Goal: Task Accomplishment & Management: Manage account settings

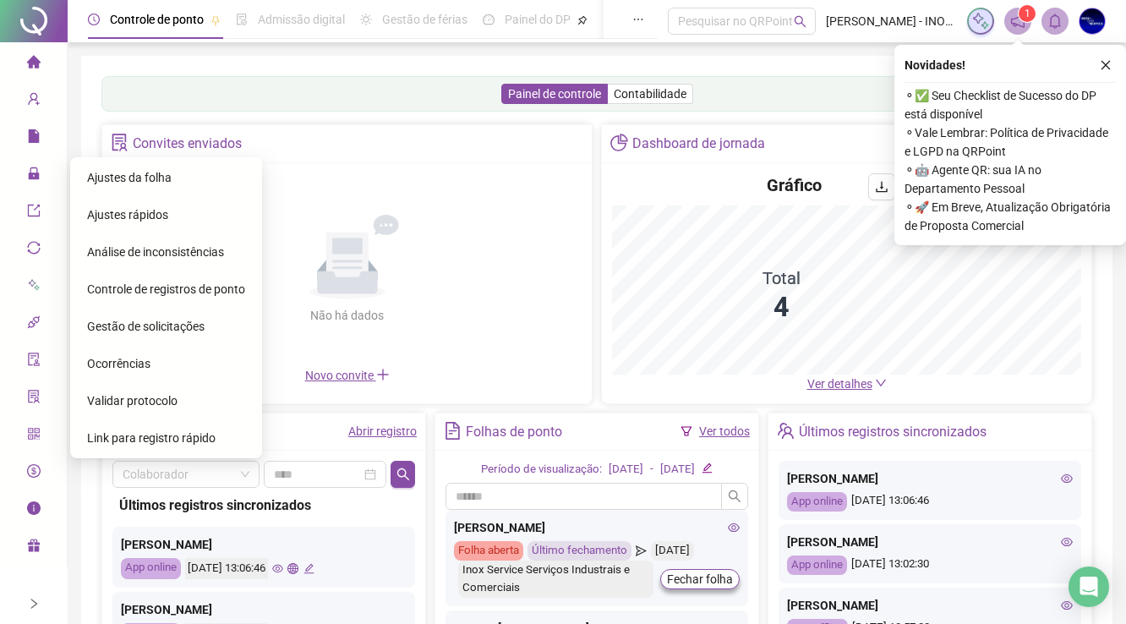
click at [35, 177] on icon "lock" at bounding box center [33, 173] width 11 height 12
click at [105, 185] on div "Ajustes da folha" at bounding box center [166, 178] width 158 height 34
click at [105, 180] on span "Ajustes da folha" at bounding box center [129, 178] width 85 height 14
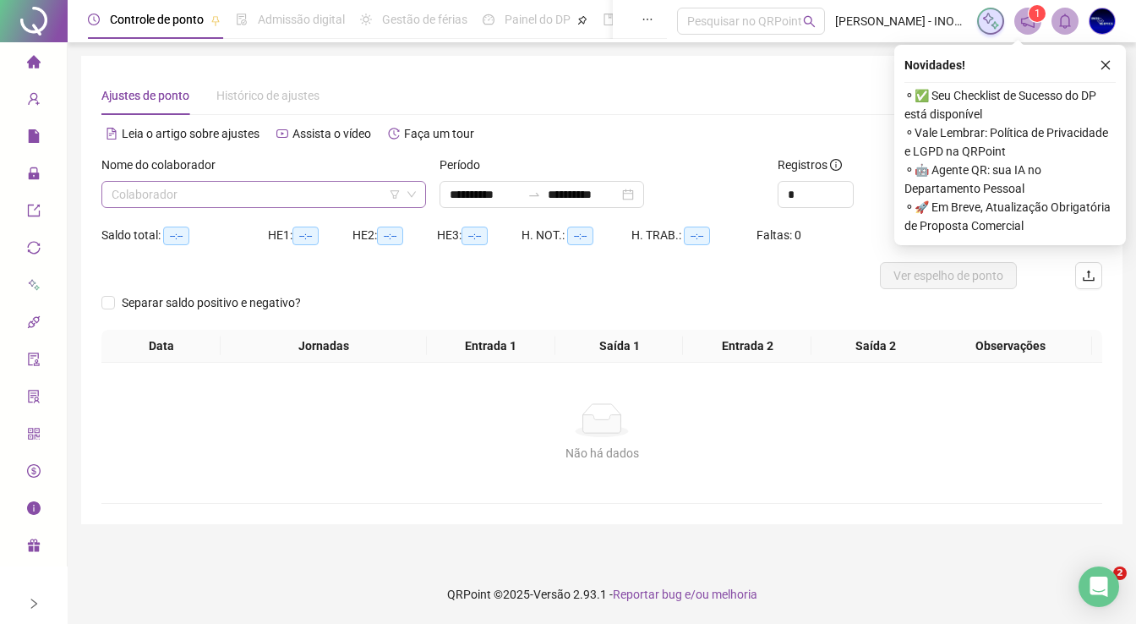
click at [269, 193] on input "search" at bounding box center [256, 194] width 289 height 25
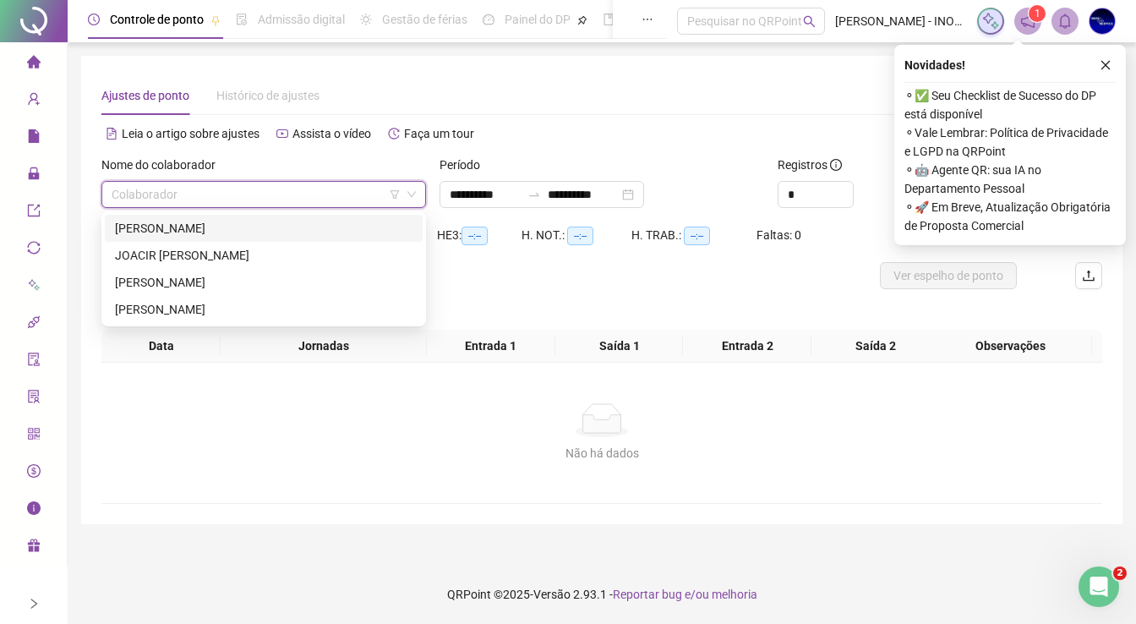
click at [220, 235] on div "[PERSON_NAME]" at bounding box center [263, 228] width 297 height 19
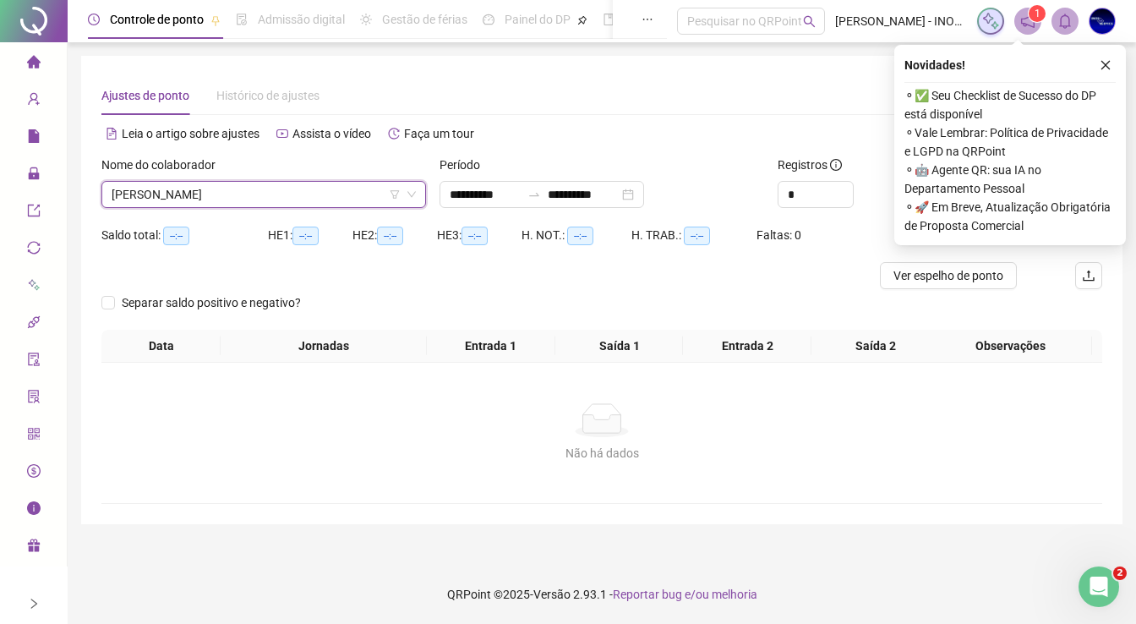
click at [1107, 63] on icon "close" at bounding box center [1105, 65] width 12 height 12
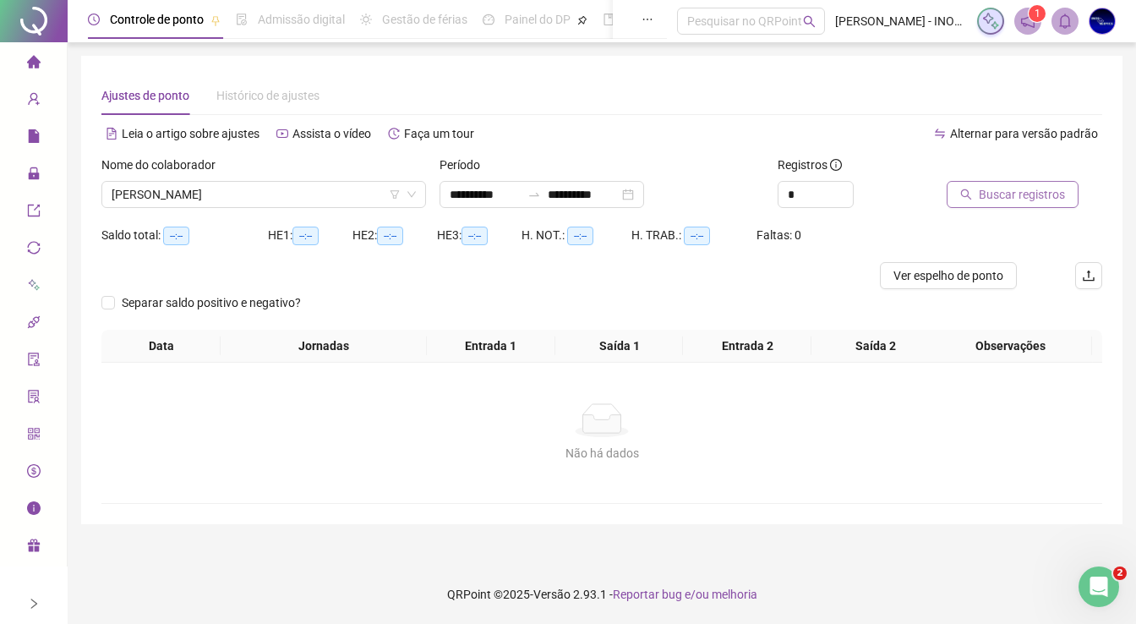
click at [991, 203] on span "Buscar registros" at bounding box center [1022, 194] width 86 height 19
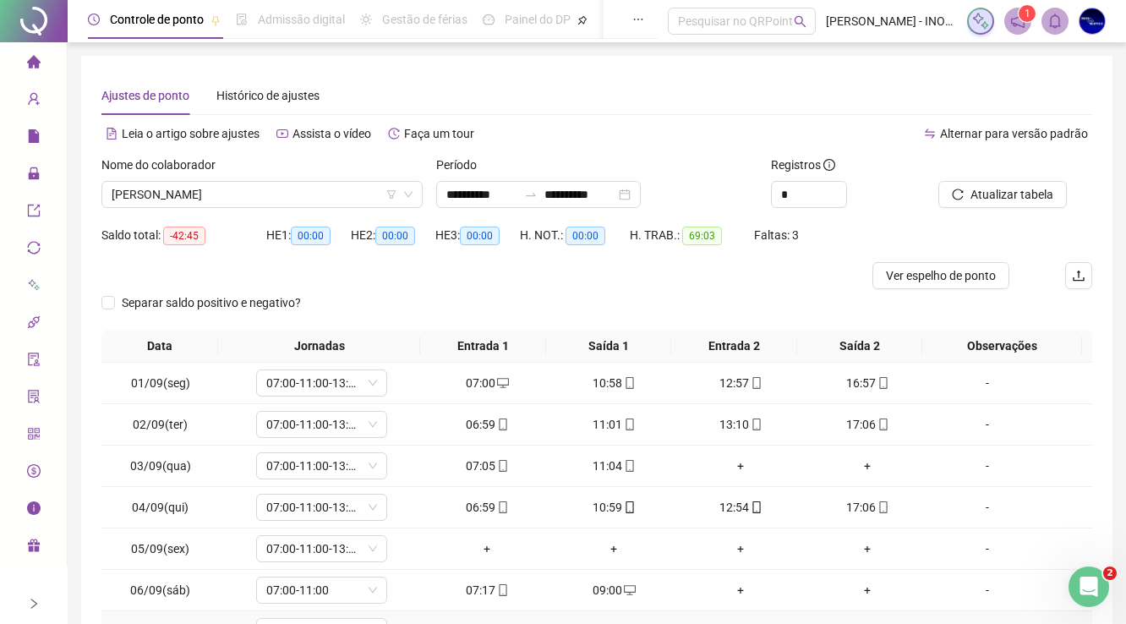
scroll to position [135, 0]
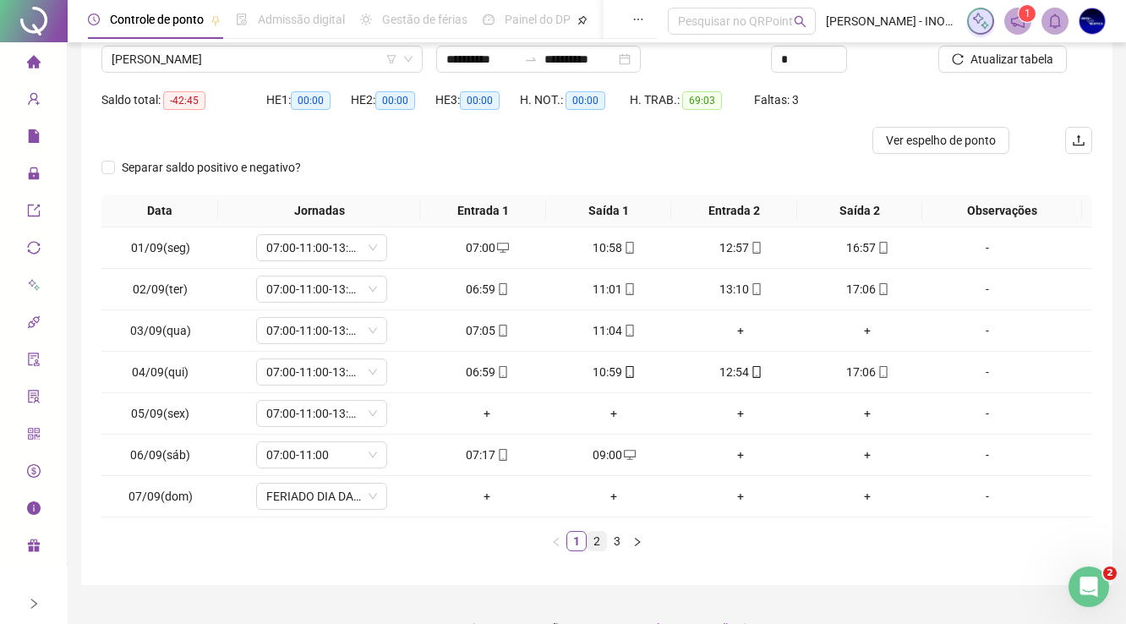
click at [592, 540] on link "2" at bounding box center [596, 541] width 19 height 19
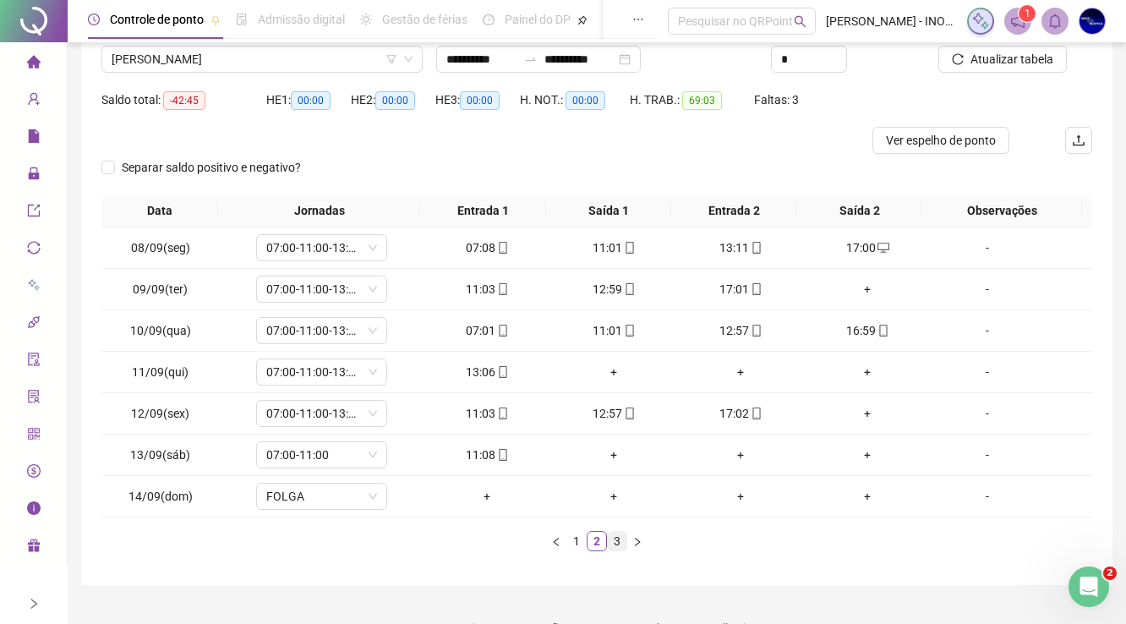
click at [615, 541] on link "3" at bounding box center [617, 541] width 19 height 19
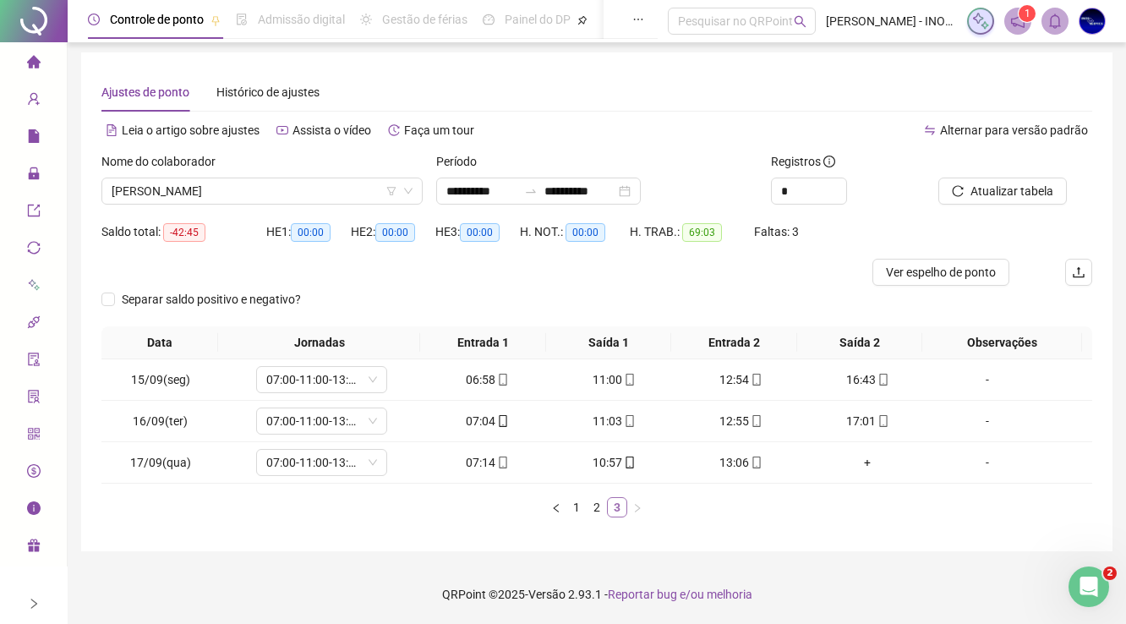
scroll to position [3, 0]
click at [592, 510] on link "2" at bounding box center [596, 508] width 19 height 19
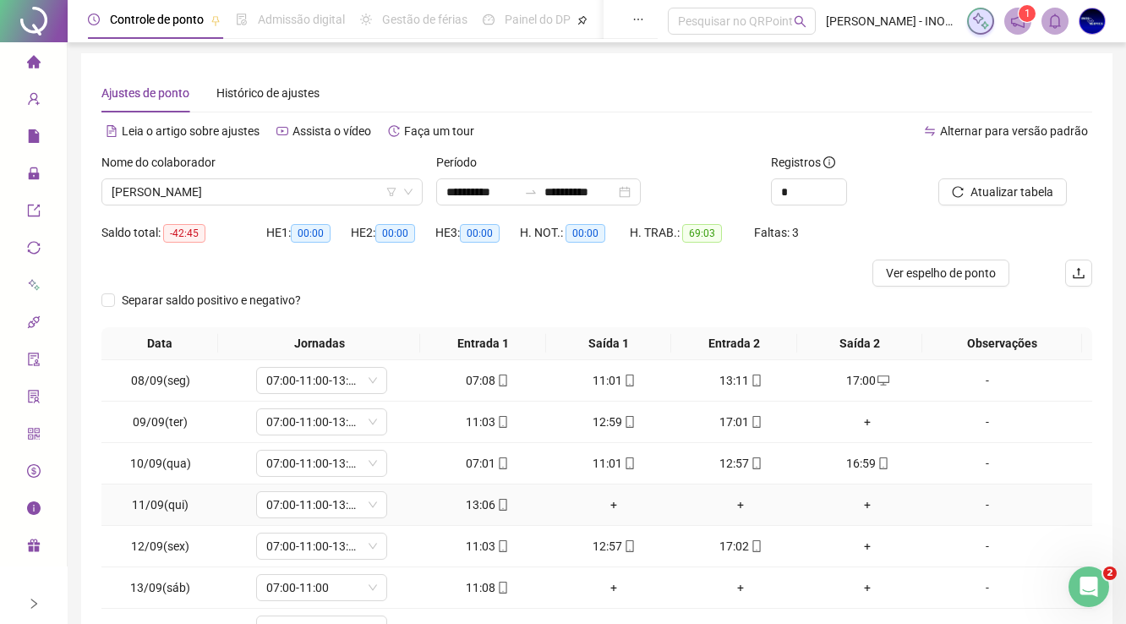
click at [578, 507] on div "+" at bounding box center [613, 504] width 113 height 19
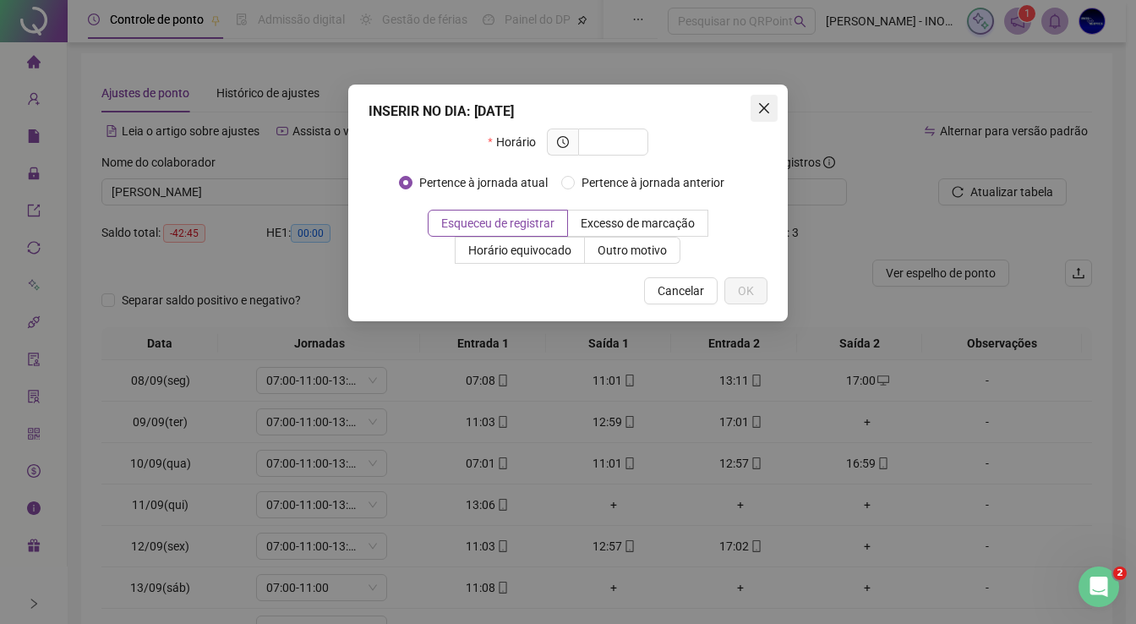
click at [762, 112] on icon "close" at bounding box center [764, 108] width 14 height 14
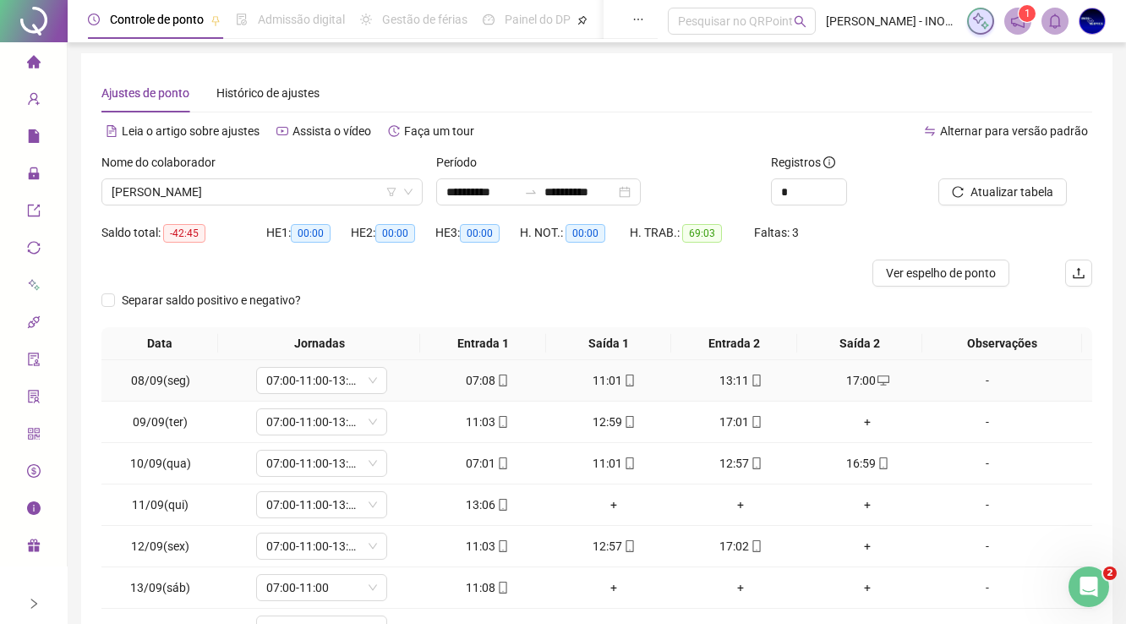
scroll to position [167, 0]
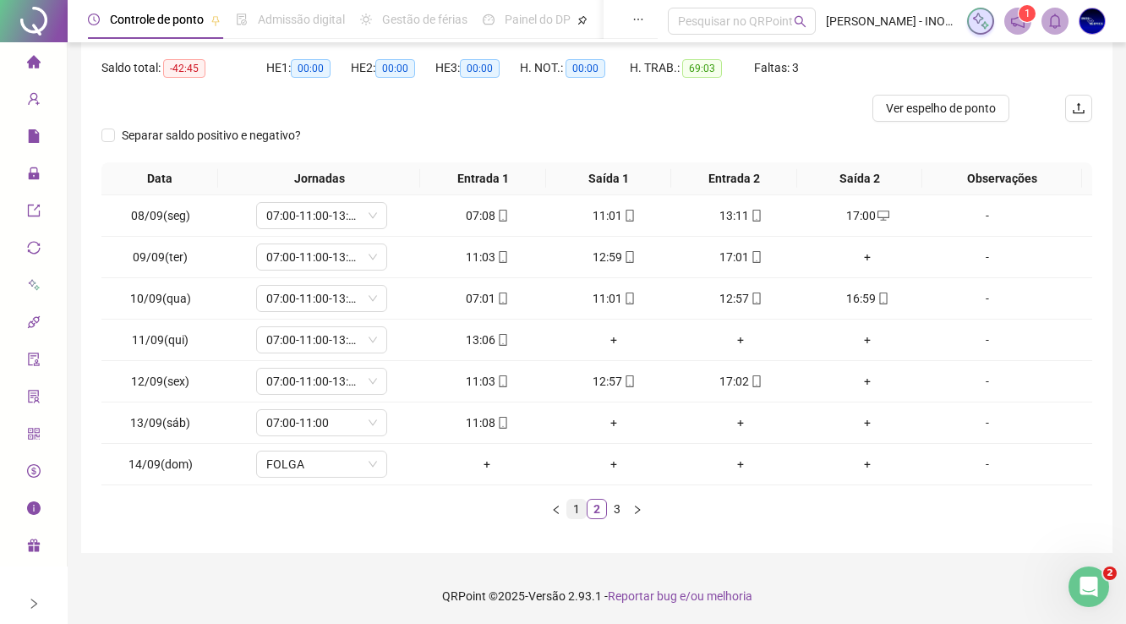
click at [577, 505] on link "1" at bounding box center [576, 508] width 19 height 19
click at [604, 506] on link "2" at bounding box center [596, 508] width 19 height 19
click at [619, 508] on link "3" at bounding box center [617, 508] width 19 height 19
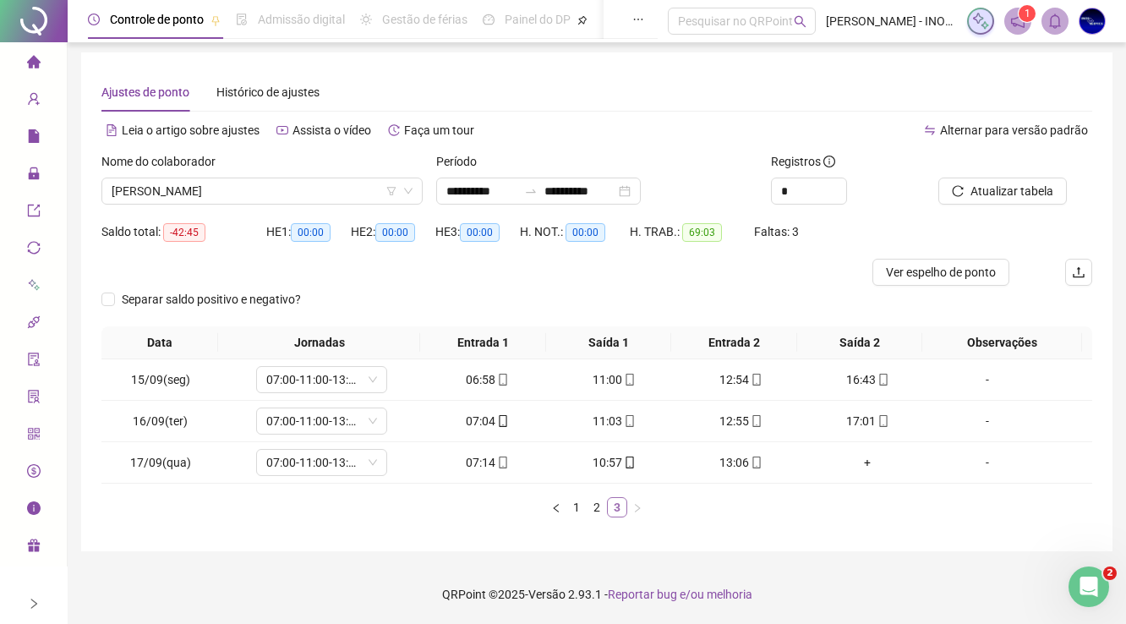
scroll to position [3, 0]
click at [752, 467] on icon "mobile" at bounding box center [756, 463] width 8 height 12
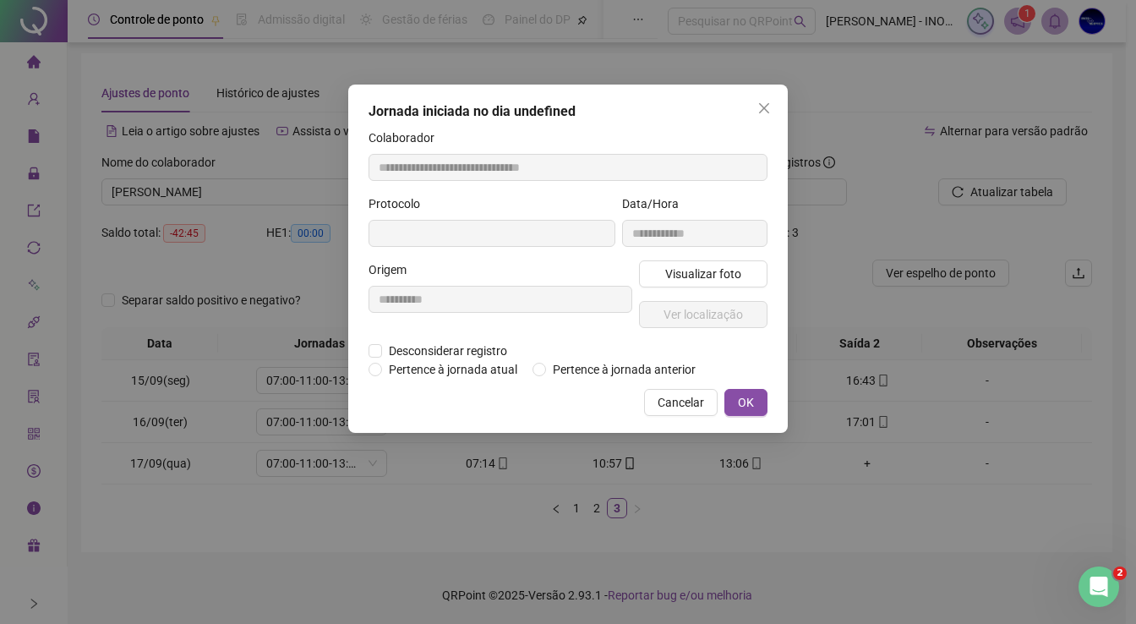
type input "**********"
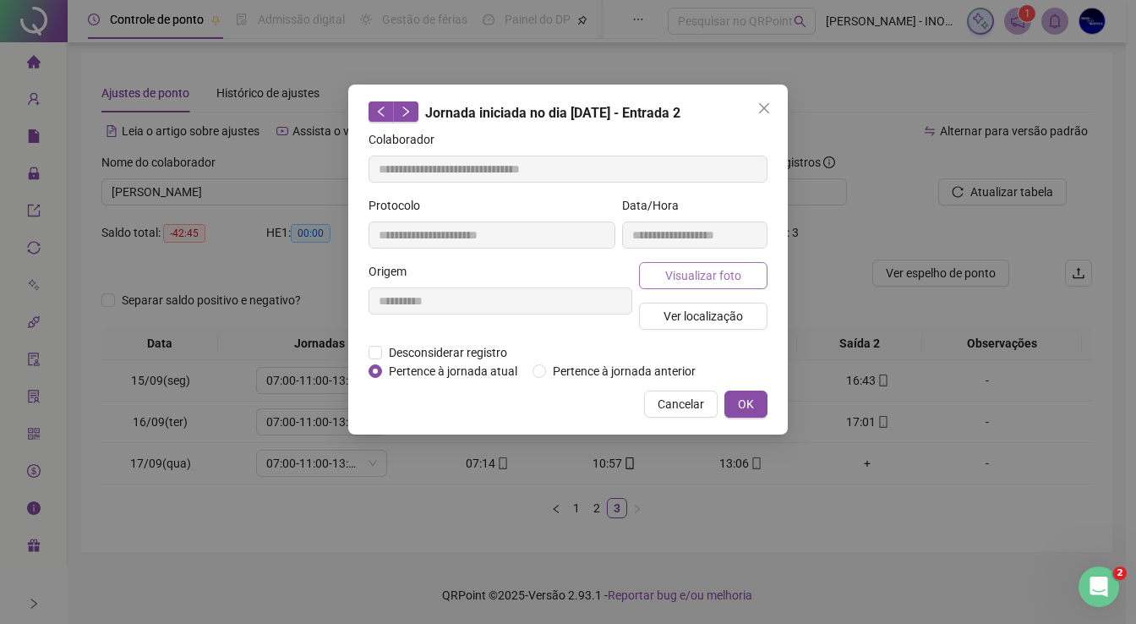
click at [730, 270] on span "Visualizar foto" at bounding box center [703, 275] width 76 height 19
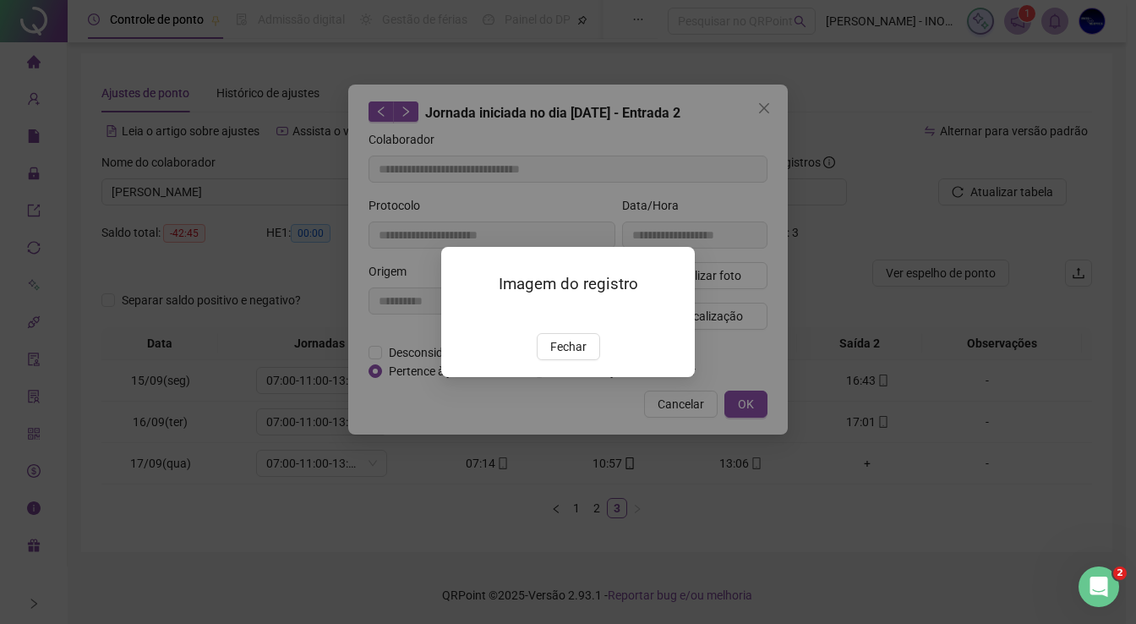
click at [461, 314] on img at bounding box center [461, 314] width 0 height 0
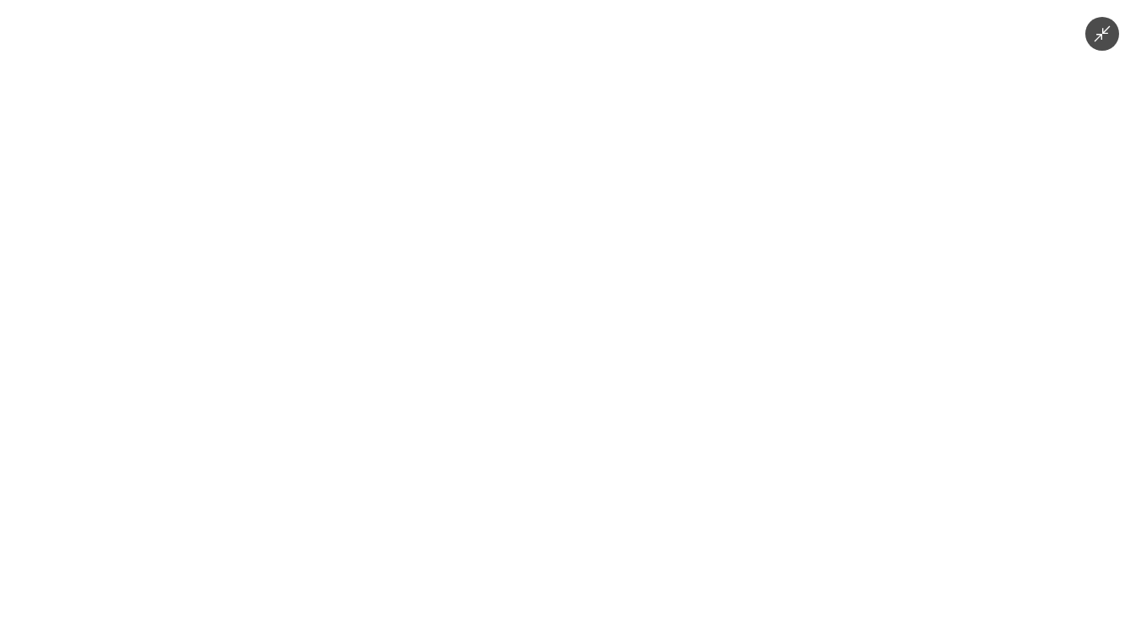
click at [874, 412] on div at bounding box center [568, 312] width 1136 height 624
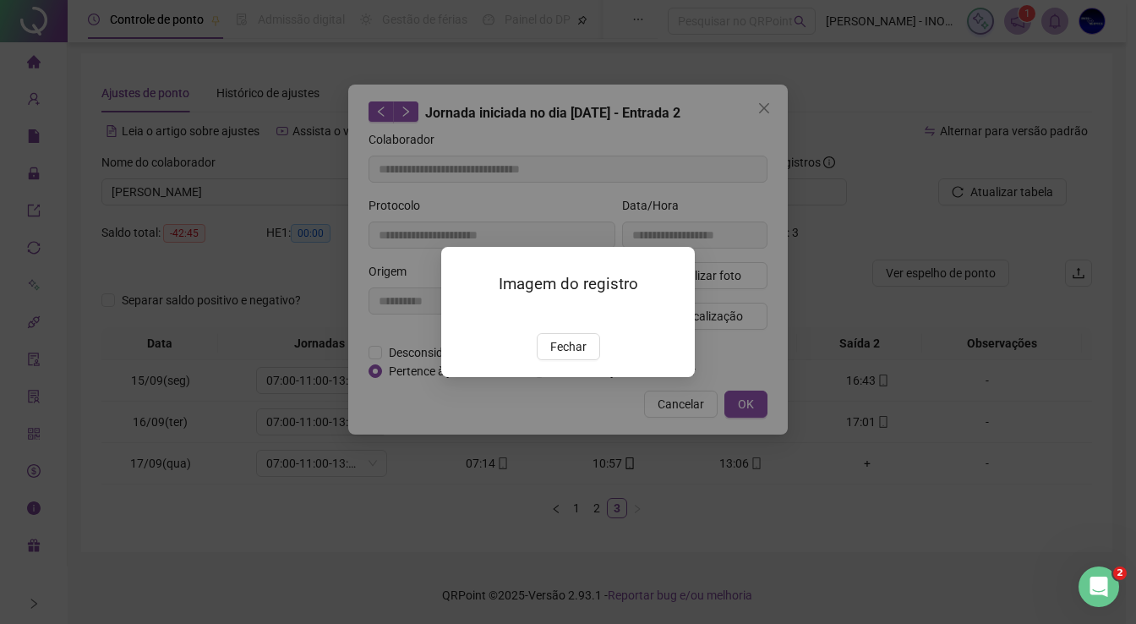
click at [859, 373] on div "Imagem do registro Fechar" at bounding box center [568, 312] width 1136 height 624
click at [575, 356] on span "Fechar" at bounding box center [568, 346] width 36 height 19
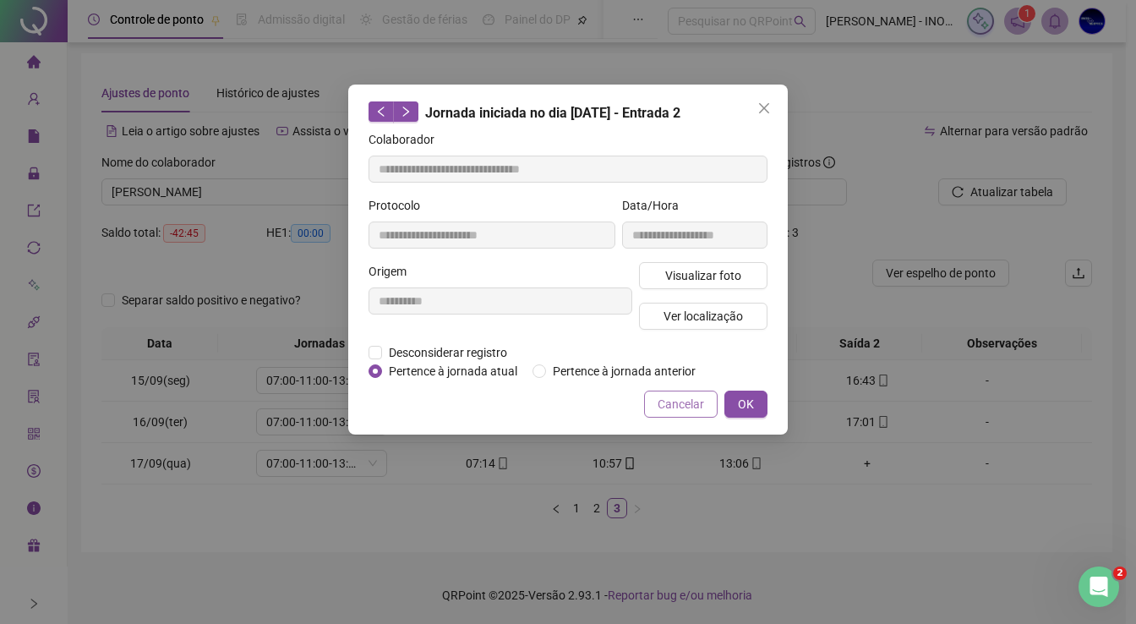
click at [672, 404] on span "Cancelar" at bounding box center [680, 404] width 46 height 19
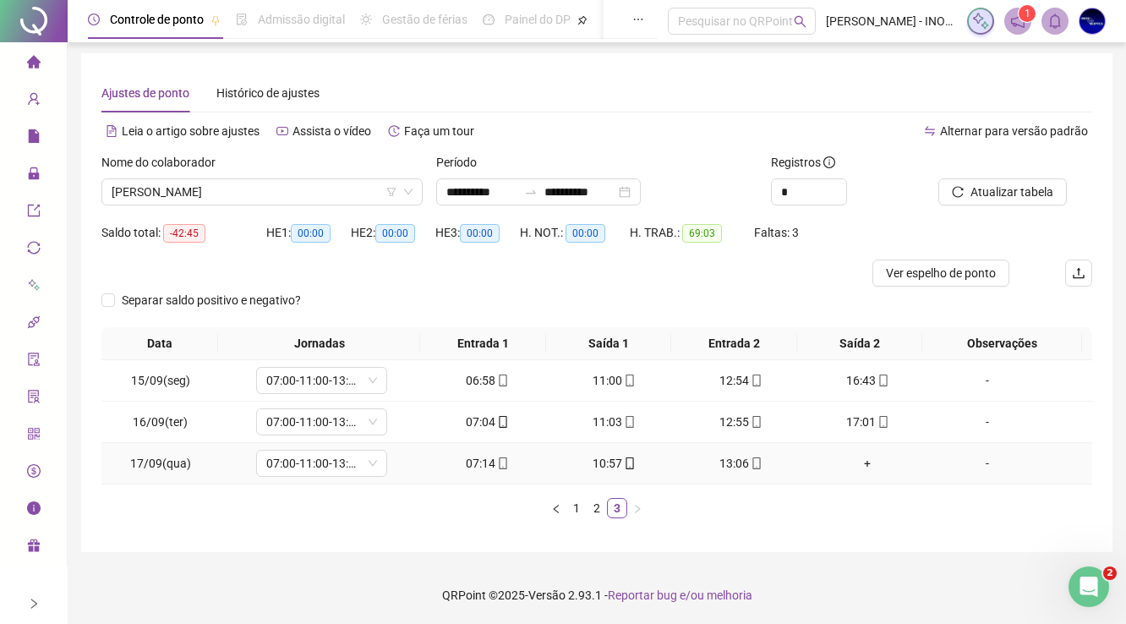
click at [504, 466] on div "07:14" at bounding box center [486, 463] width 113 height 19
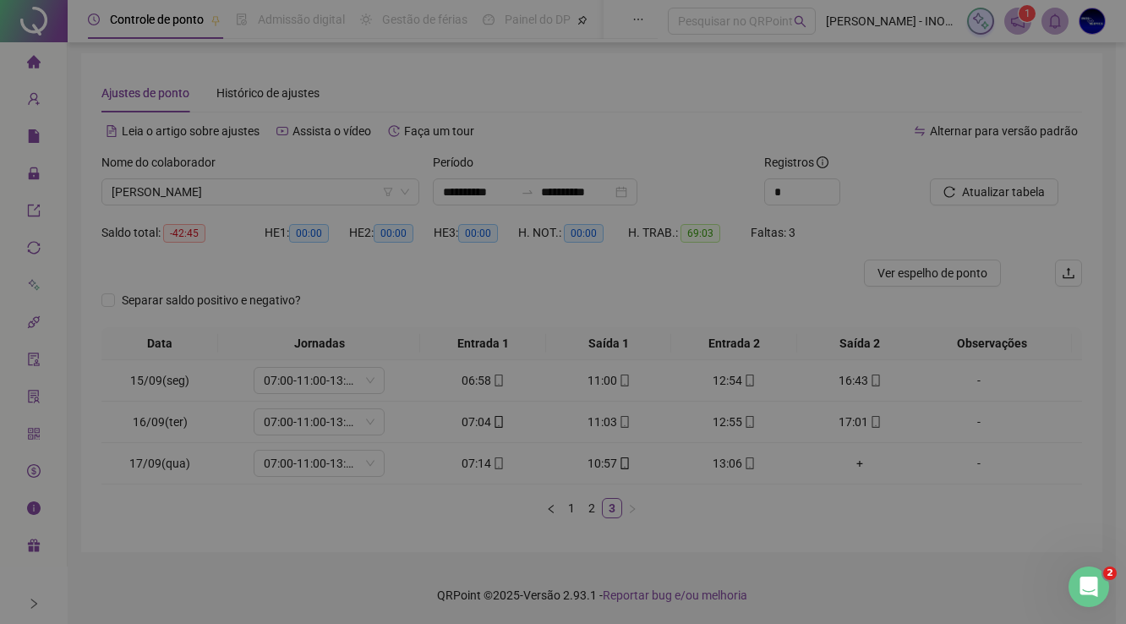
type input "**********"
click at [495, 456] on div "**********" at bounding box center [568, 312] width 1136 height 624
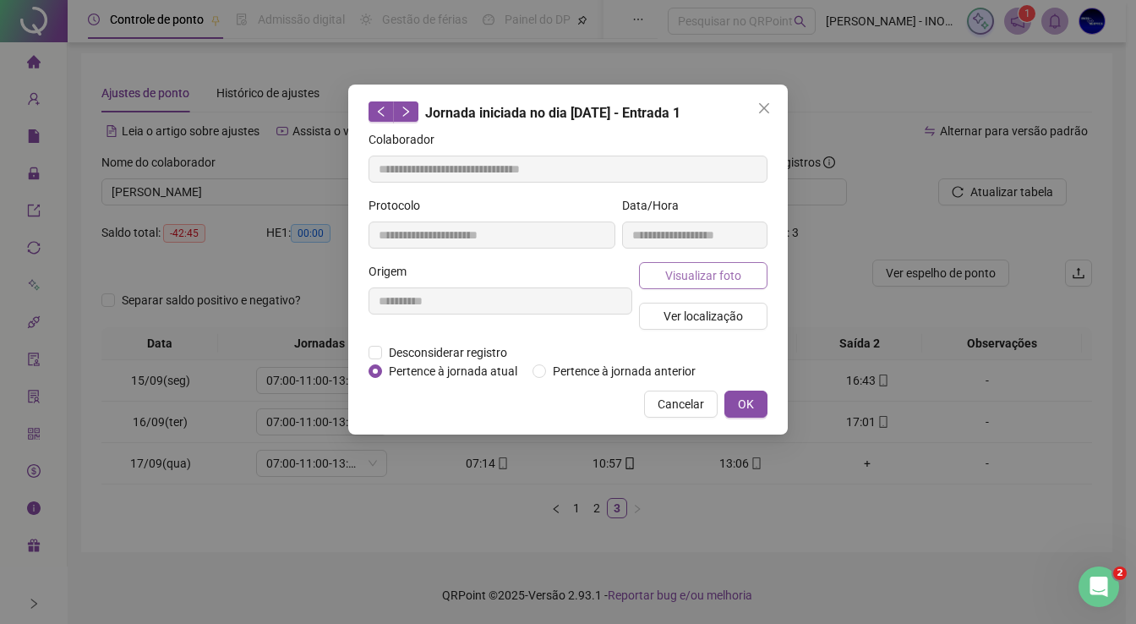
click at [702, 277] on span "Visualizar foto" at bounding box center [703, 275] width 76 height 19
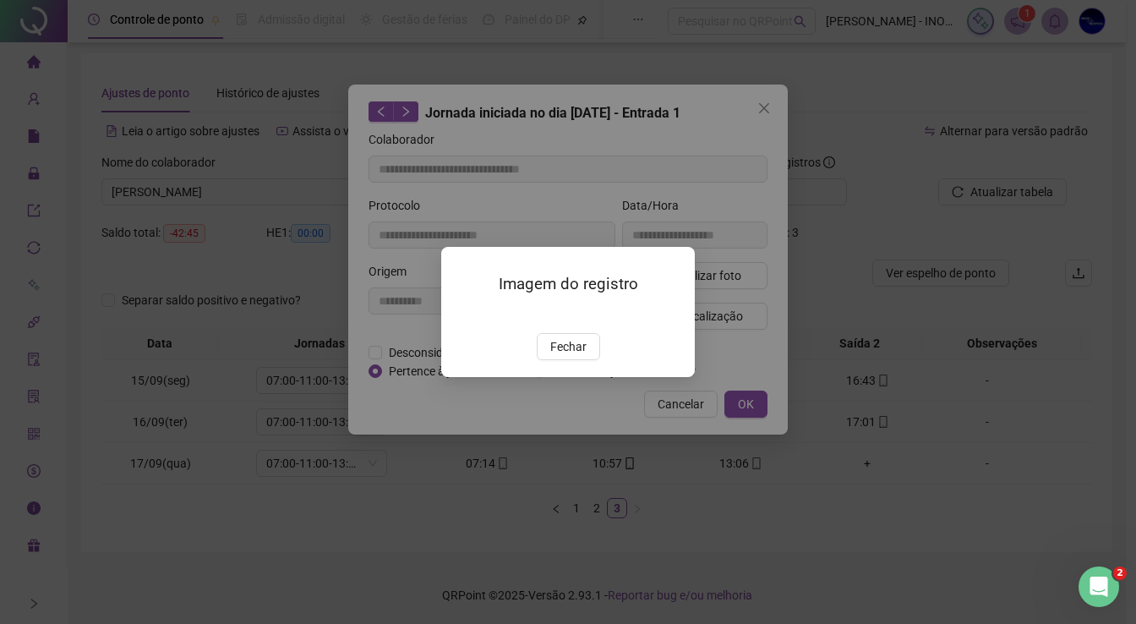
click at [750, 331] on div "Imagem do registro Fechar" at bounding box center [568, 312] width 1136 height 624
click at [561, 356] on span "Fechar" at bounding box center [568, 346] width 36 height 19
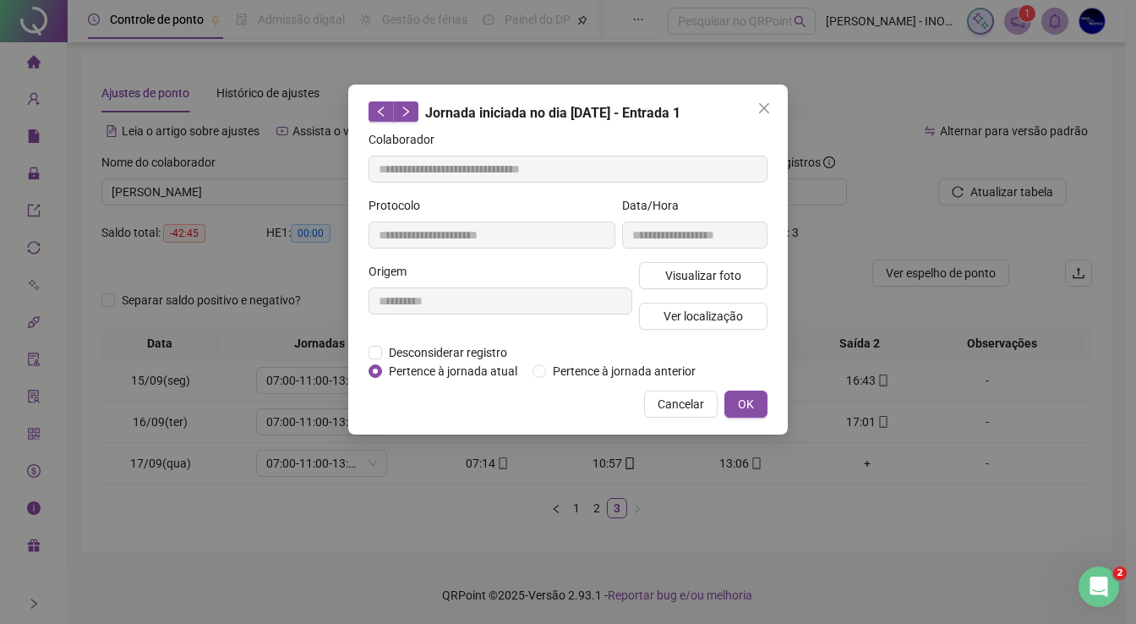
drag, startPoint x: 729, startPoint y: 489, endPoint x: 723, endPoint y: 463, distance: 26.9
click at [729, 488] on div "**********" at bounding box center [568, 312] width 1136 height 624
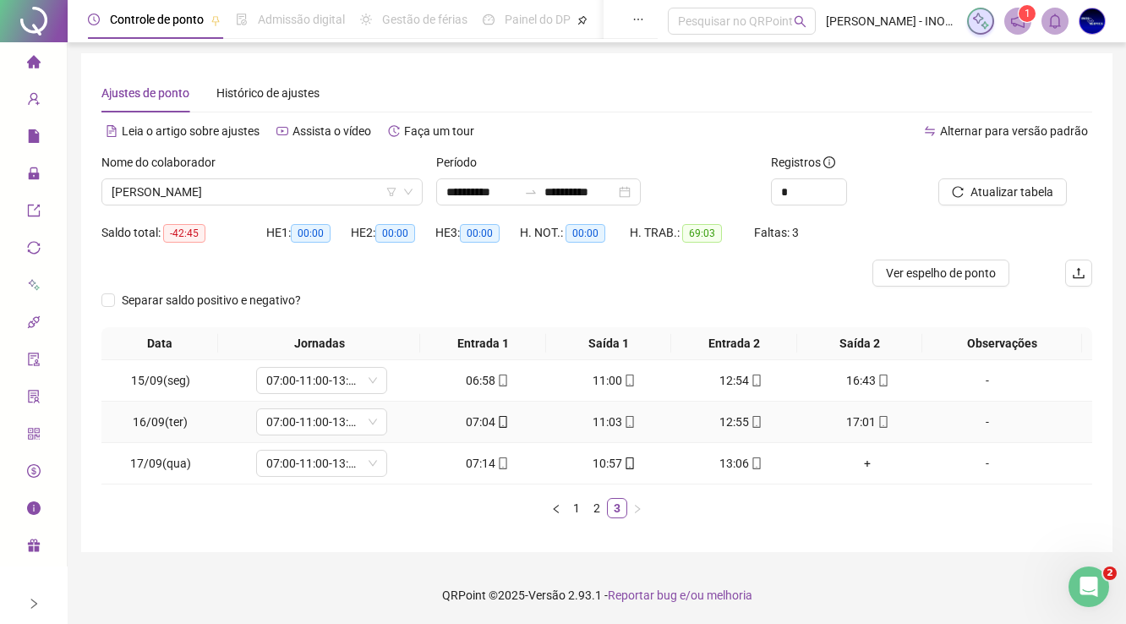
click at [877, 422] on icon "mobile" at bounding box center [883, 422] width 12 height 12
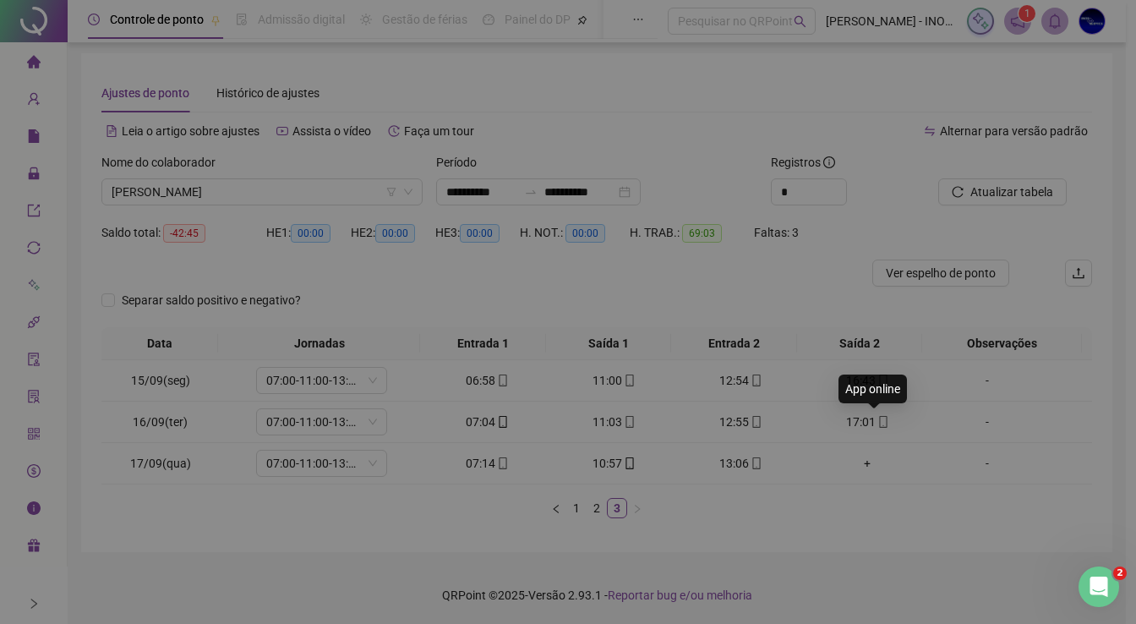
type input "**********"
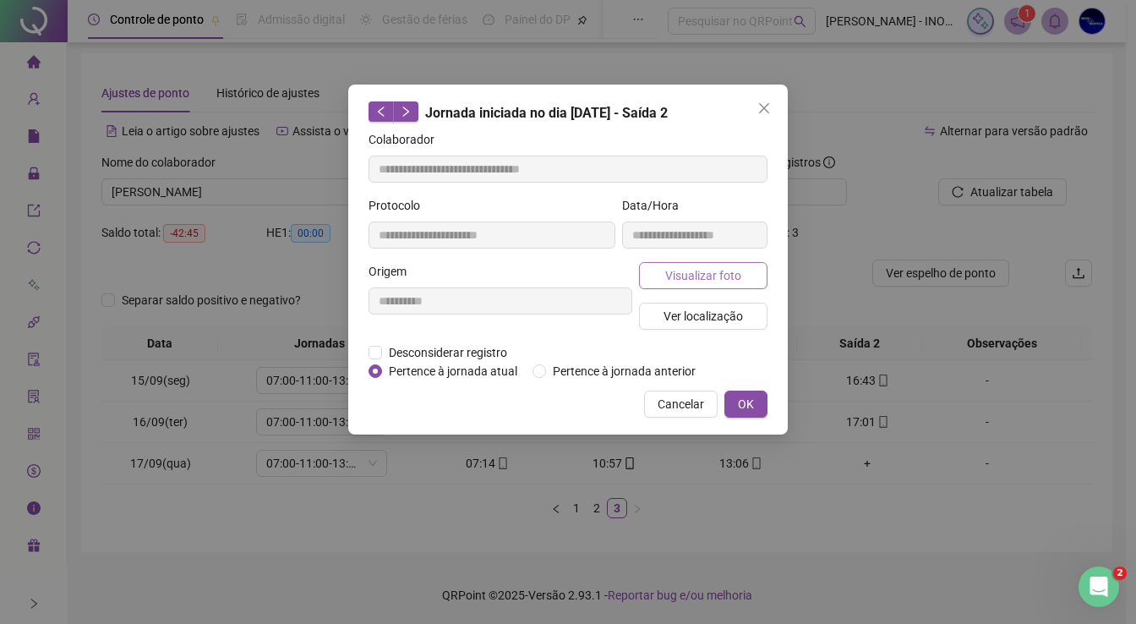
click at [742, 274] on button "Visualizar foto" at bounding box center [703, 275] width 128 height 27
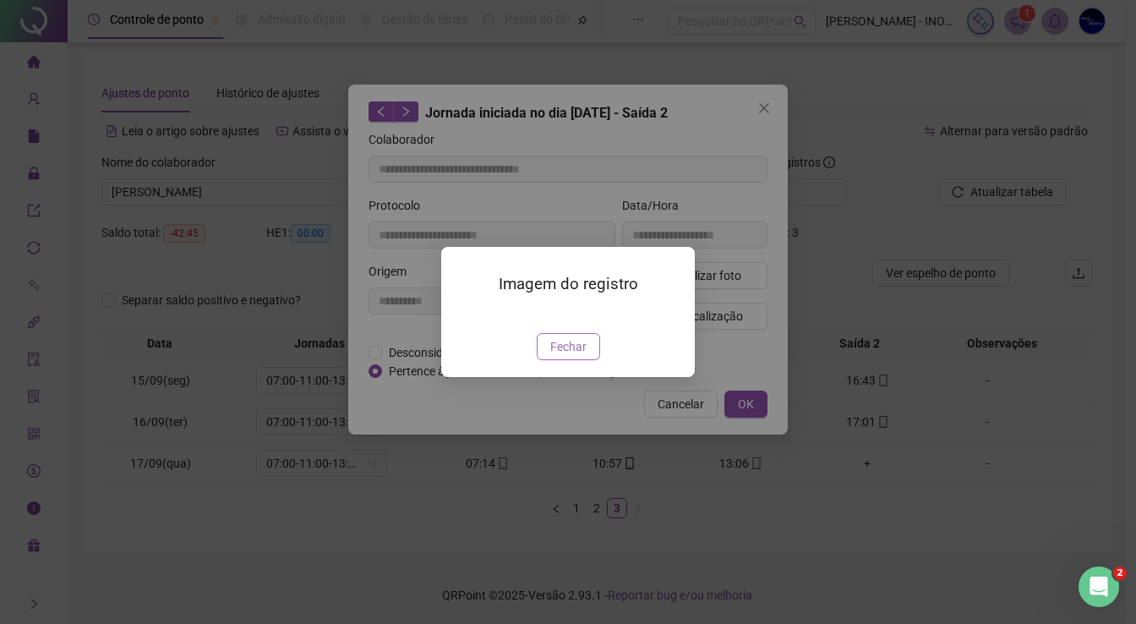
click at [575, 356] on span "Fechar" at bounding box center [568, 346] width 36 height 19
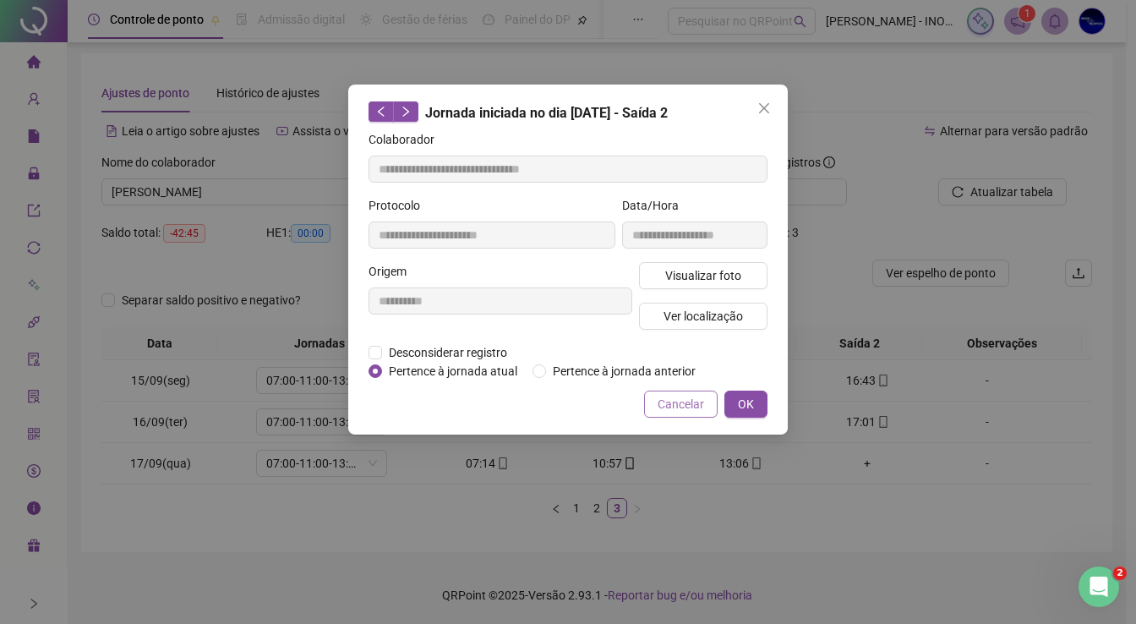
click at [685, 413] on button "Cancelar" at bounding box center [681, 403] width 74 height 27
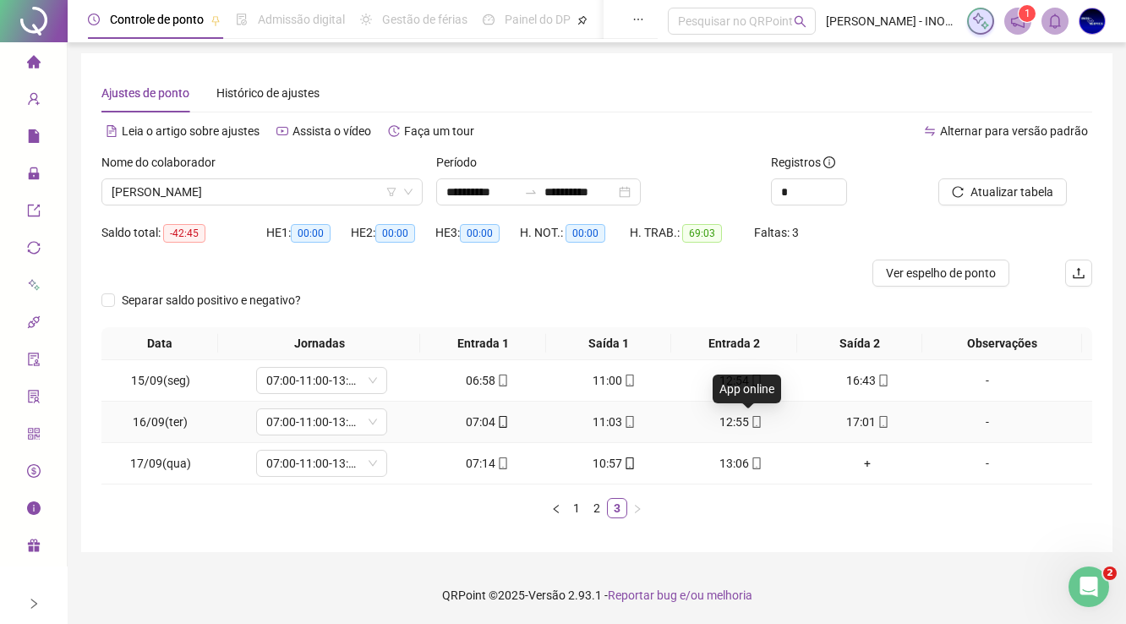
click at [750, 427] on icon "mobile" at bounding box center [756, 422] width 12 height 12
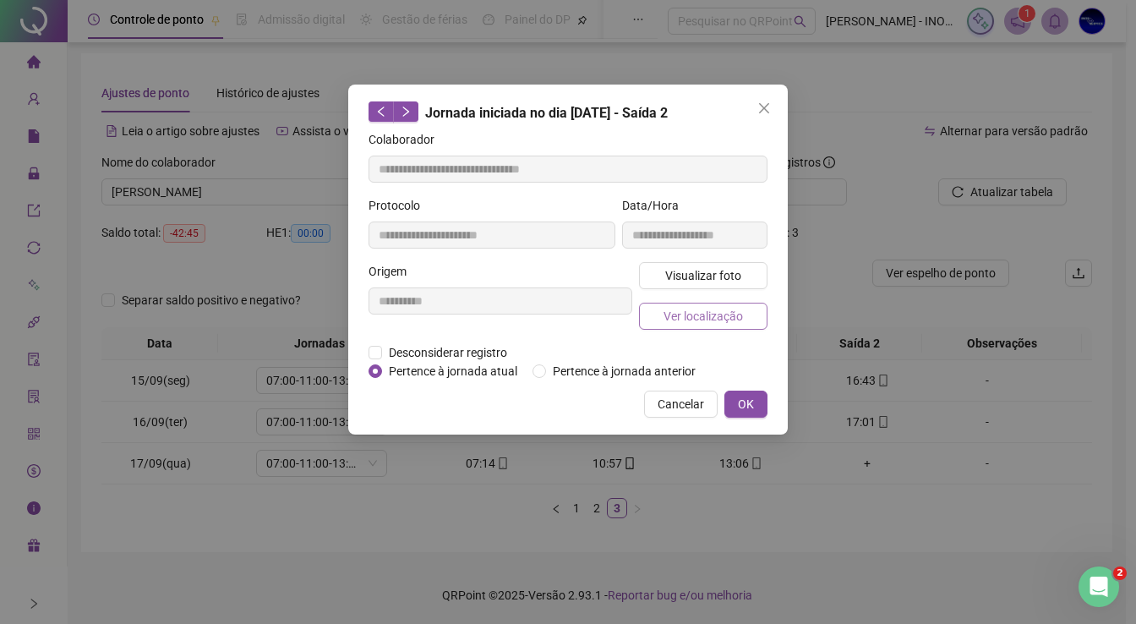
type input "**********"
click at [723, 270] on span "Visualizar foto" at bounding box center [703, 275] width 76 height 19
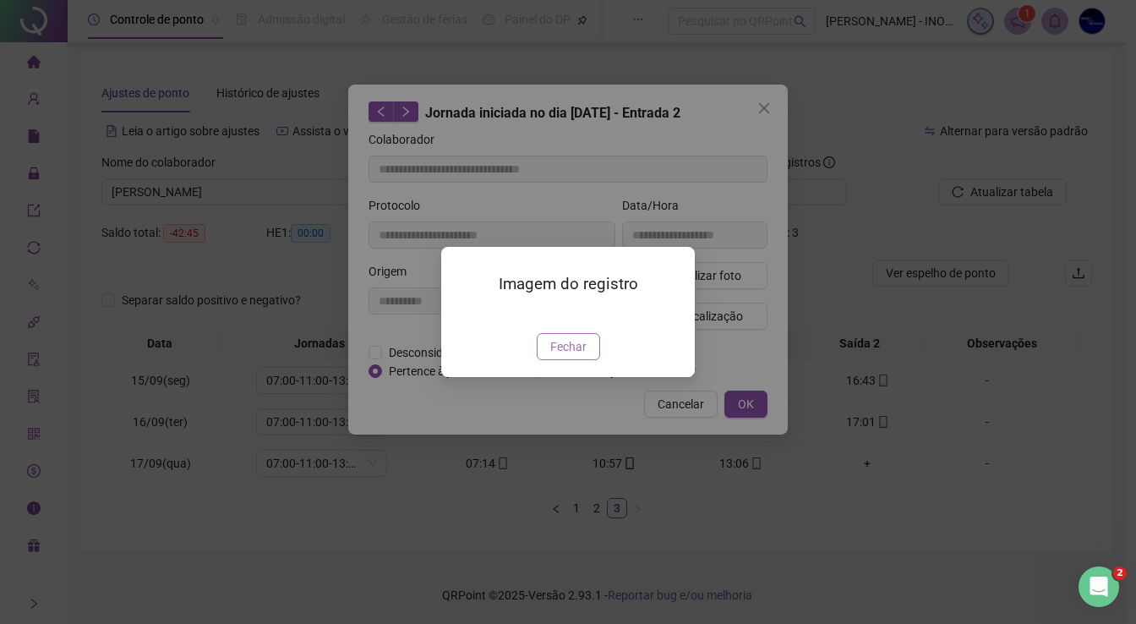
click at [586, 360] on button "Fechar" at bounding box center [568, 346] width 63 height 27
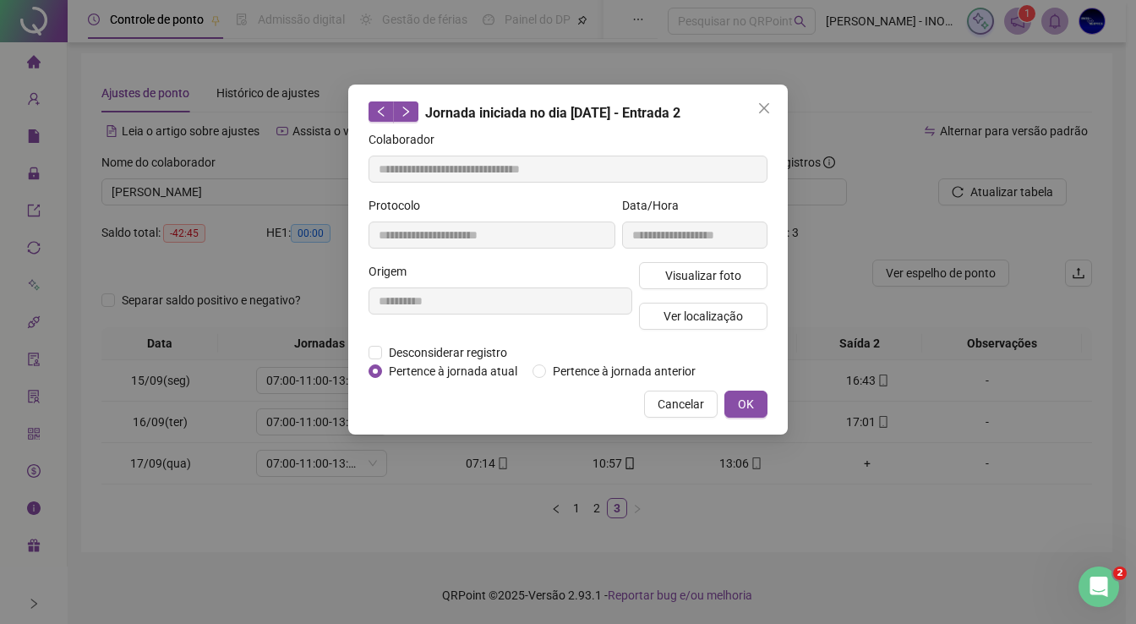
click at [701, 491] on div "**********" at bounding box center [568, 312] width 1136 height 624
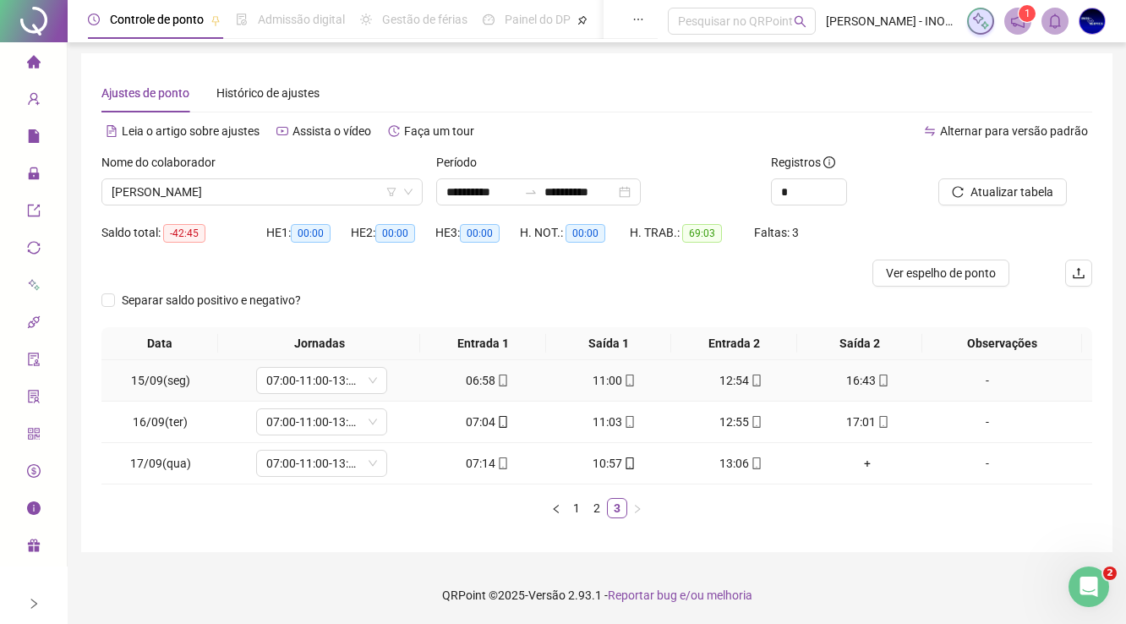
click at [750, 379] on icon "mobile" at bounding box center [756, 380] width 12 height 12
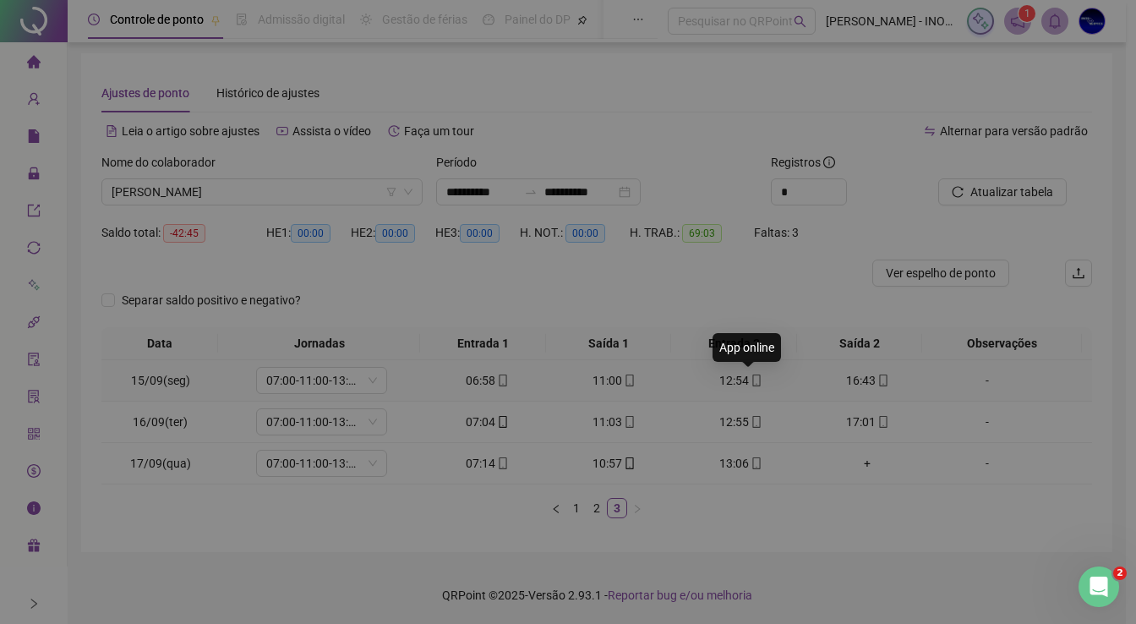
type input "**********"
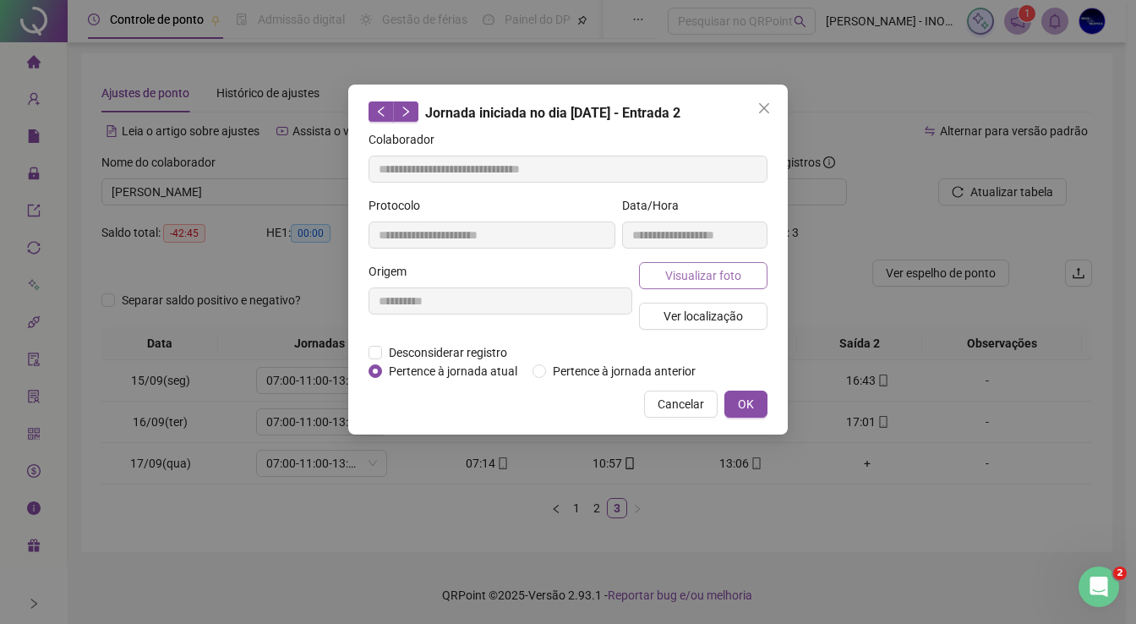
click at [719, 285] on button "Visualizar foto" at bounding box center [703, 275] width 128 height 27
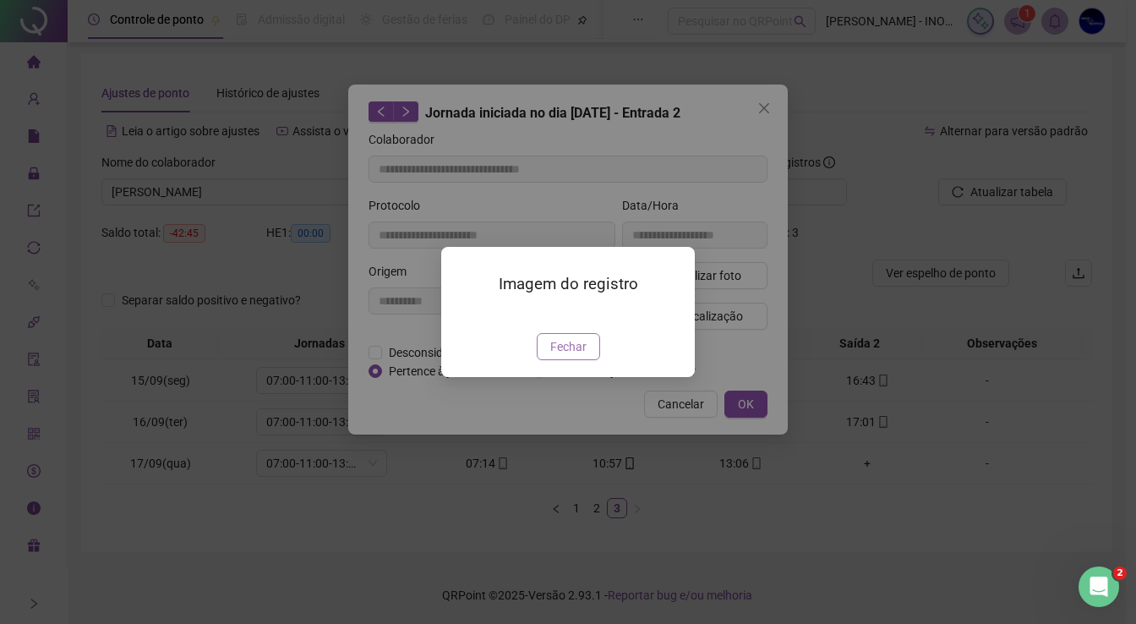
click at [571, 356] on span "Fechar" at bounding box center [568, 346] width 36 height 19
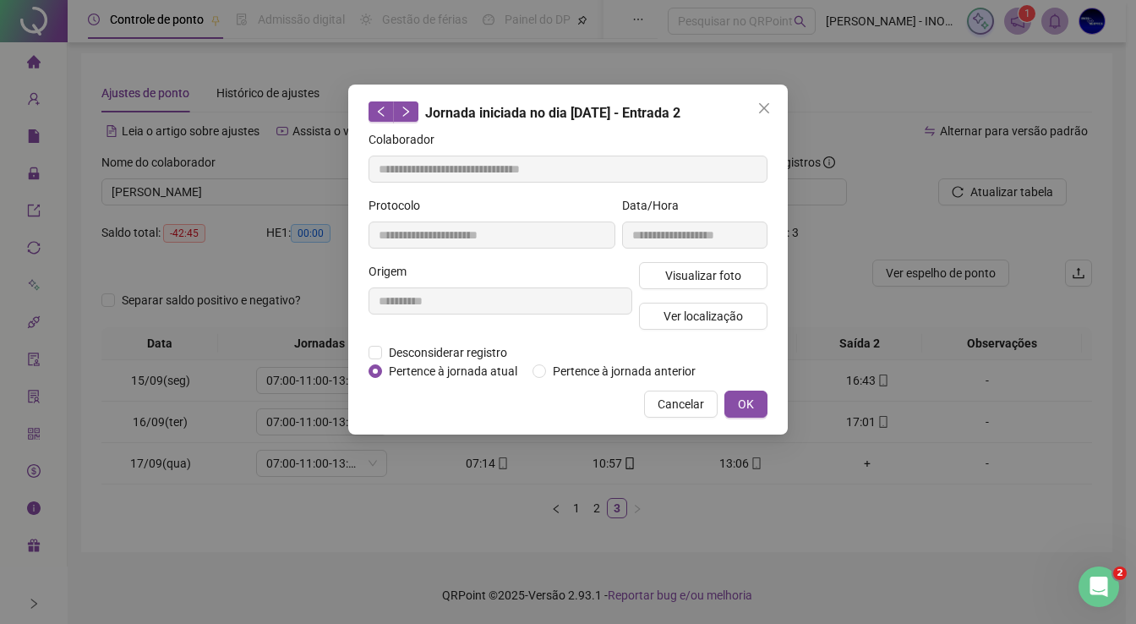
click at [475, 570] on div "**********" at bounding box center [568, 312] width 1136 height 624
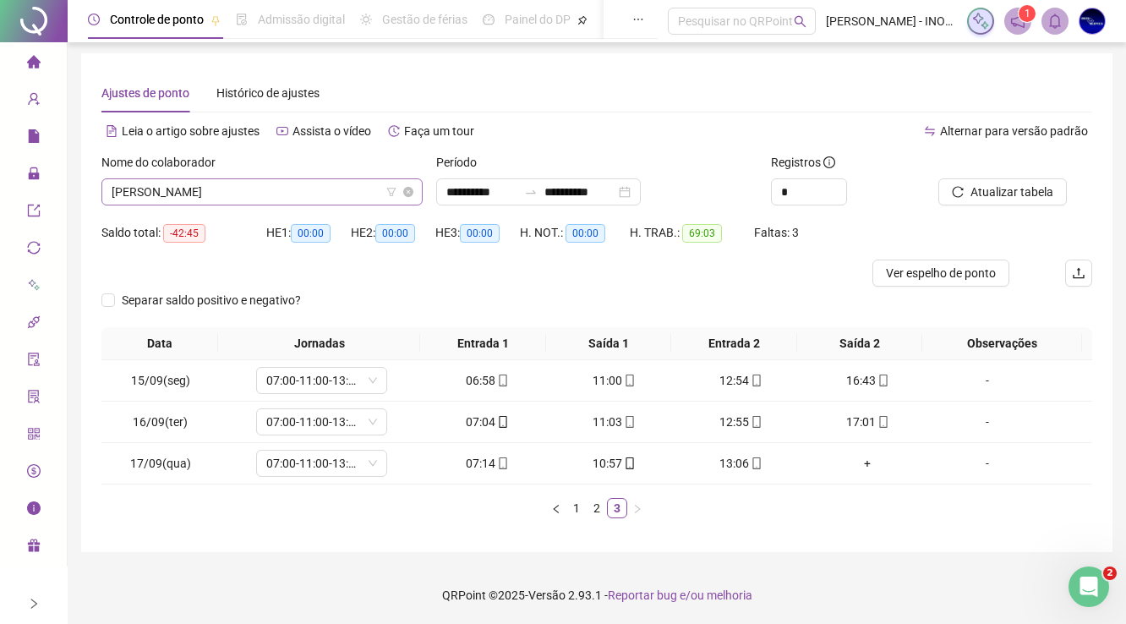
click at [332, 199] on span "[PERSON_NAME]" at bounding box center [262, 191] width 301 height 25
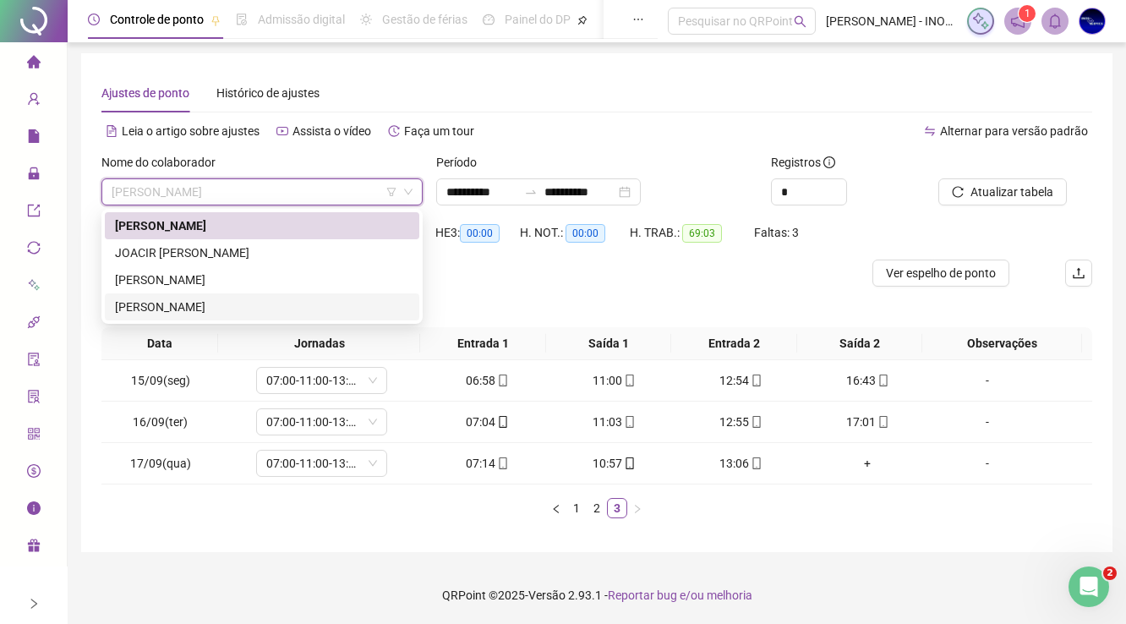
click at [202, 307] on div "[PERSON_NAME]" at bounding box center [262, 306] width 294 height 19
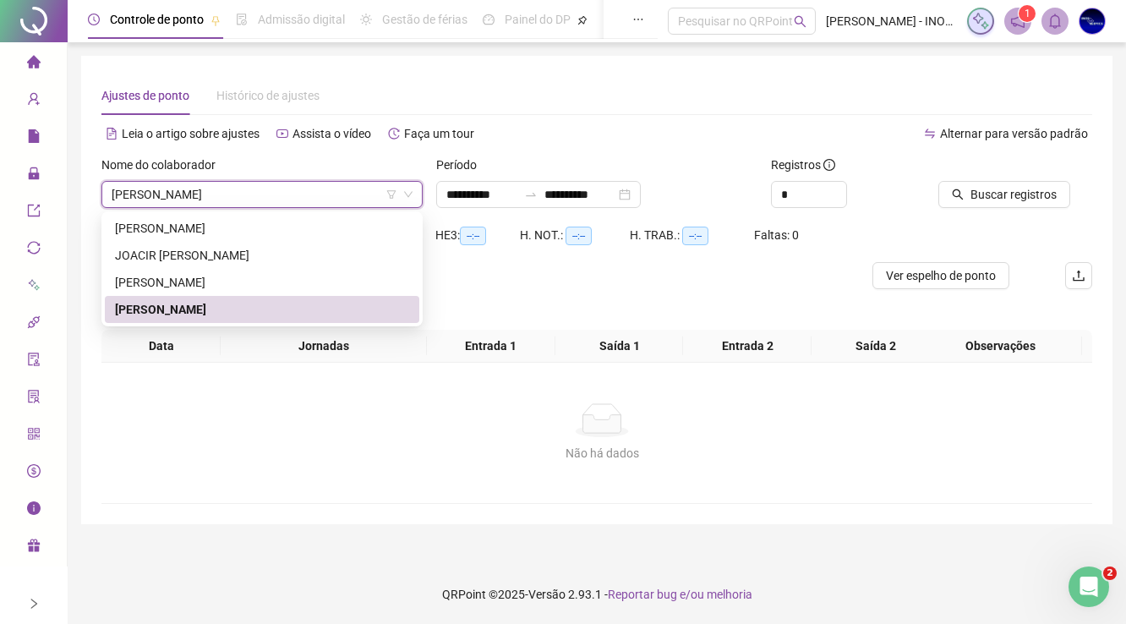
scroll to position [0, 0]
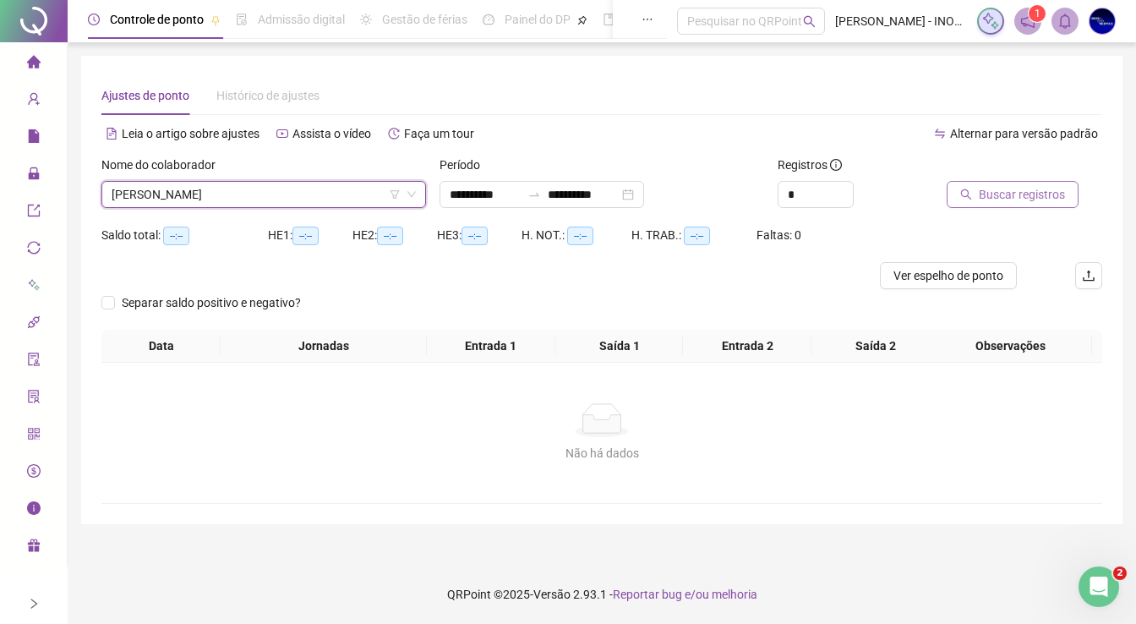
click at [1055, 203] on span "Buscar registros" at bounding box center [1022, 194] width 86 height 19
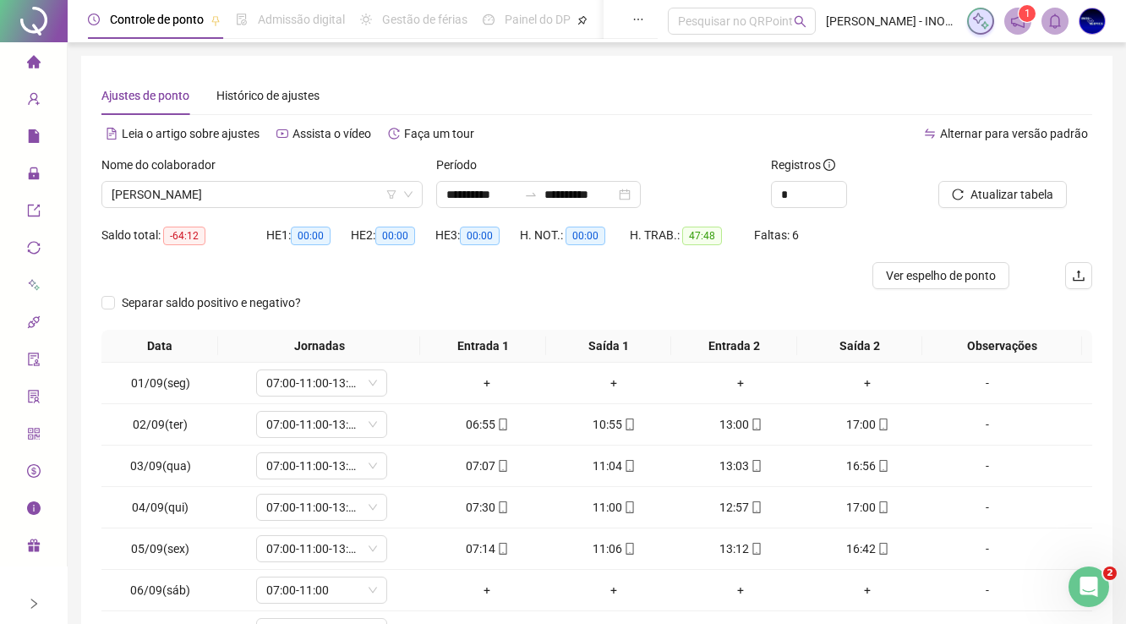
scroll to position [167, 0]
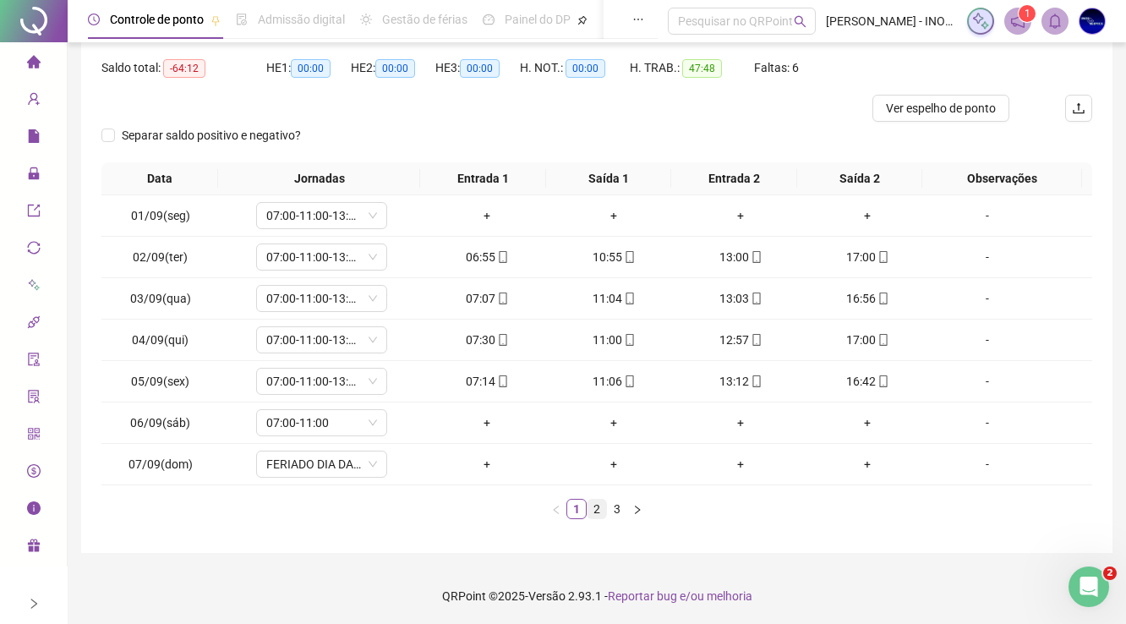
click at [600, 505] on link "2" at bounding box center [596, 508] width 19 height 19
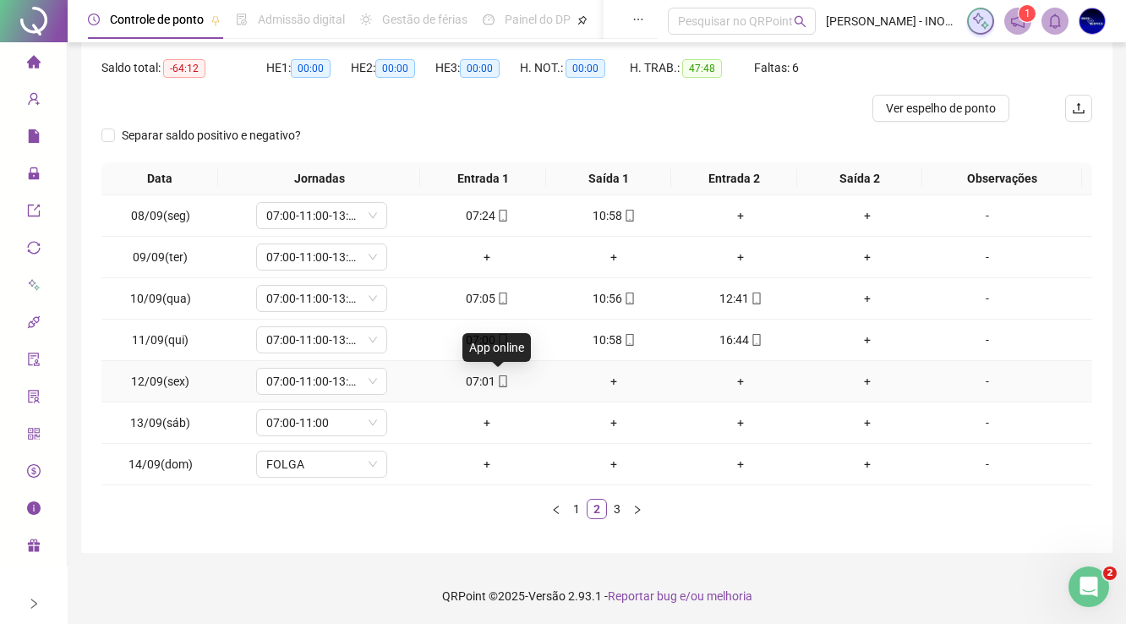
click at [495, 377] on span "mobile" at bounding box center [502, 381] width 14 height 12
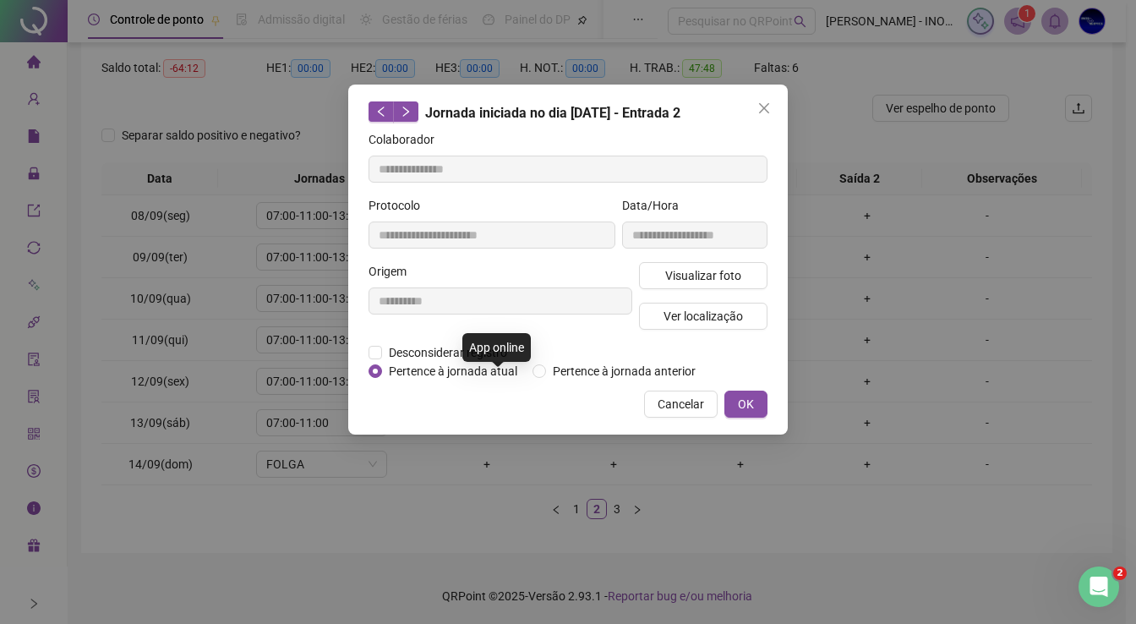
type input "**********"
click at [496, 380] on div "**********" at bounding box center [567, 260] width 439 height 350
click at [466, 354] on span "Desconsiderar registro" at bounding box center [448, 352] width 132 height 19
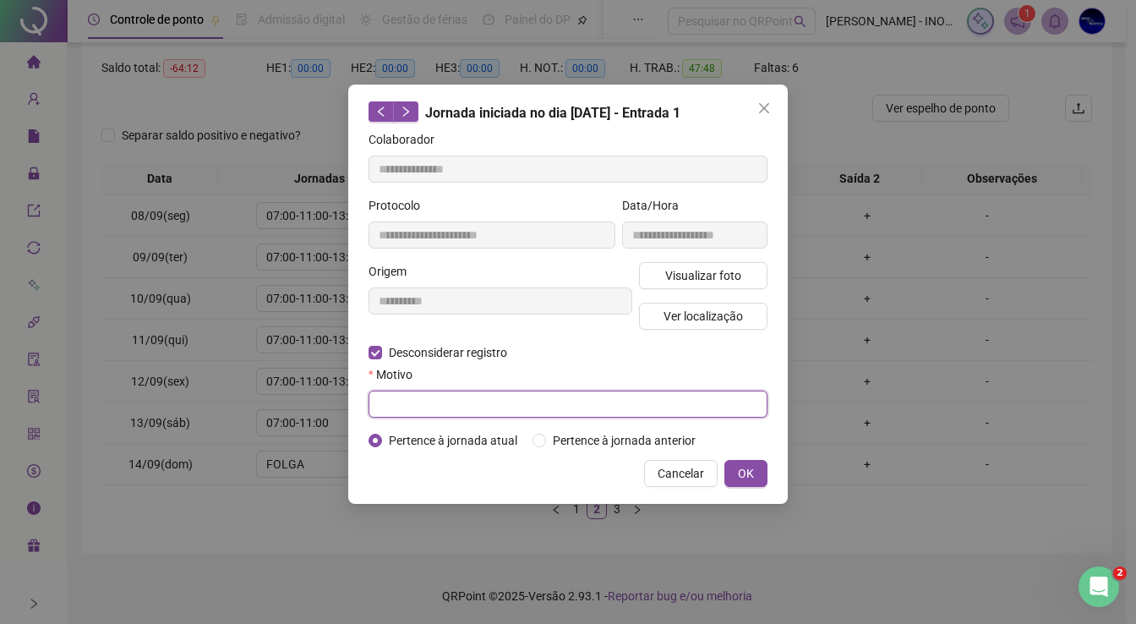
click at [463, 399] on input "text" at bounding box center [567, 403] width 399 height 27
type input "**********"
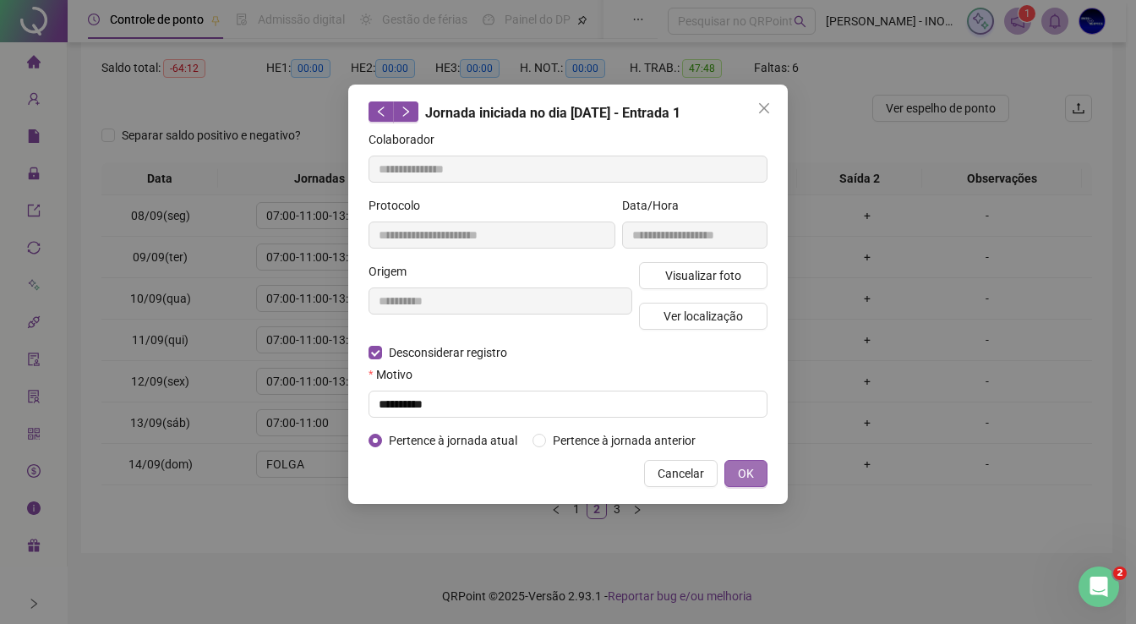
click at [748, 469] on span "OK" at bounding box center [746, 473] width 16 height 19
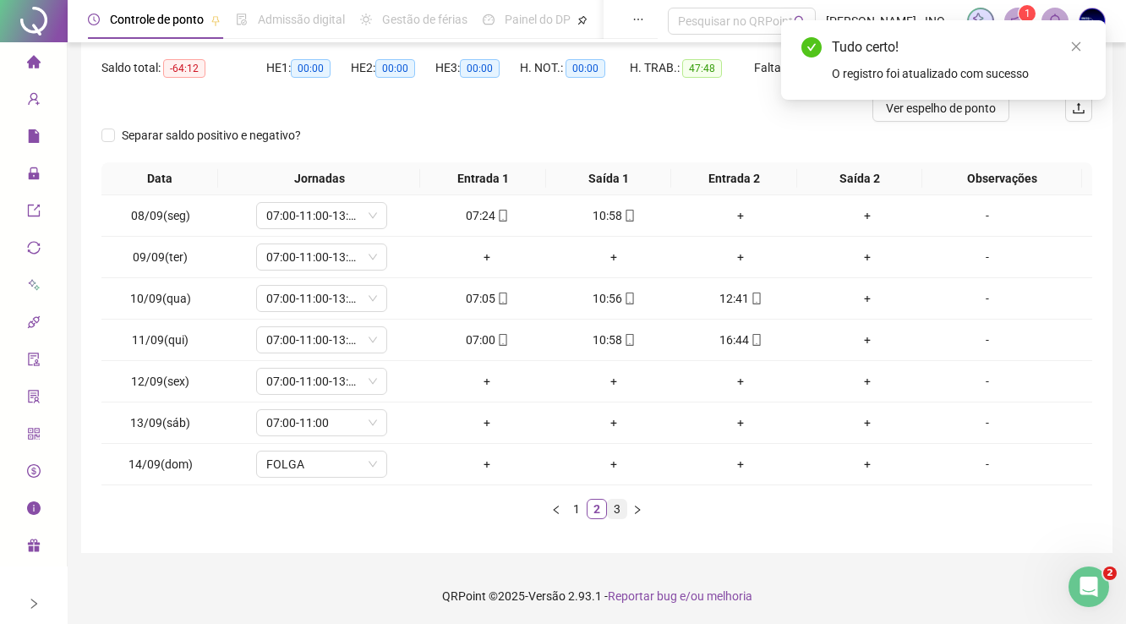
click at [617, 509] on link "3" at bounding box center [617, 508] width 19 height 19
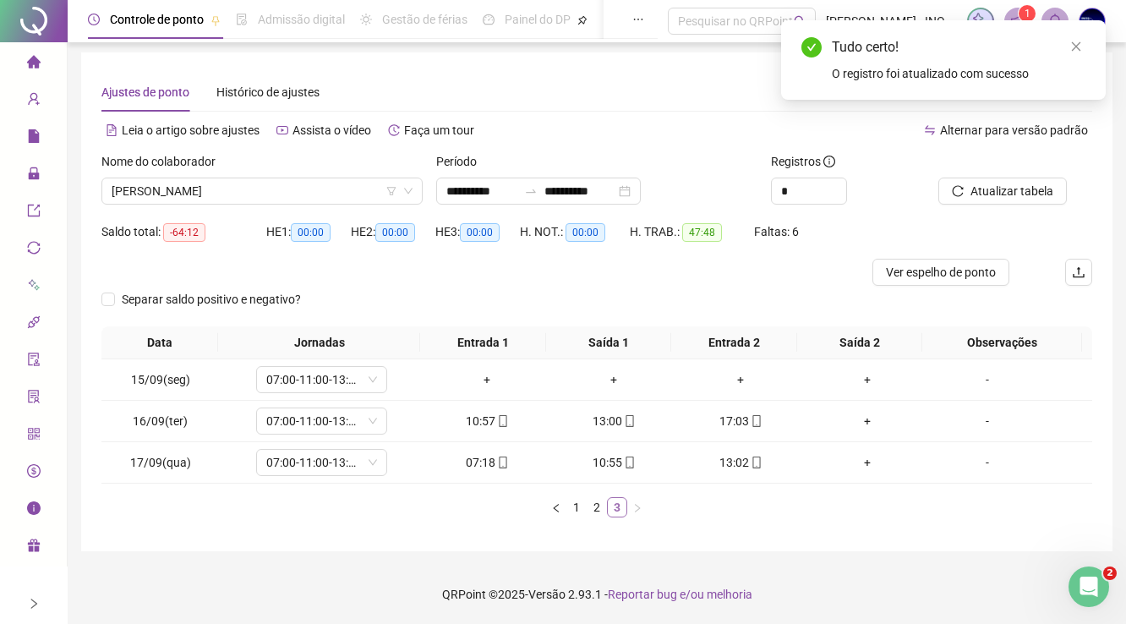
scroll to position [3, 0]
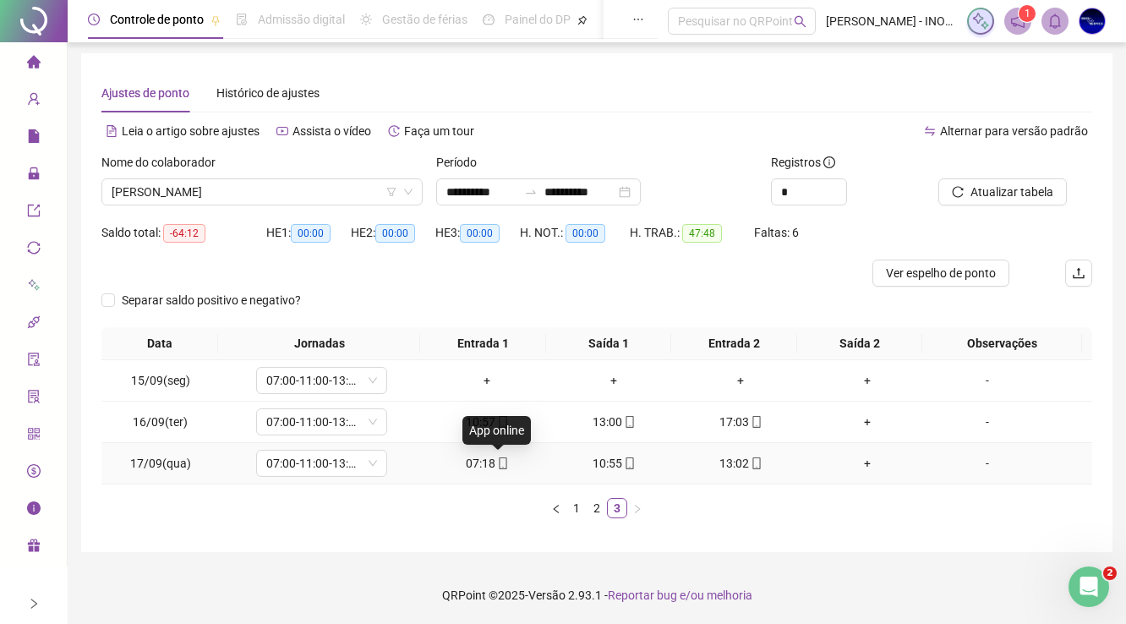
click at [499, 467] on icon "mobile" at bounding box center [503, 463] width 8 height 12
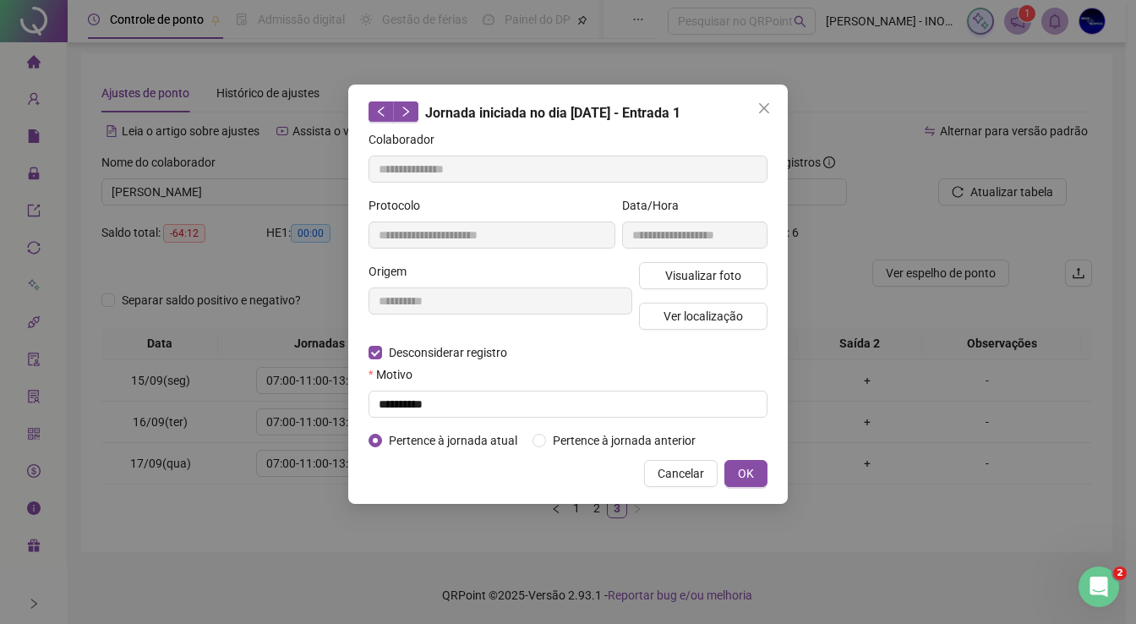
type input "**********"
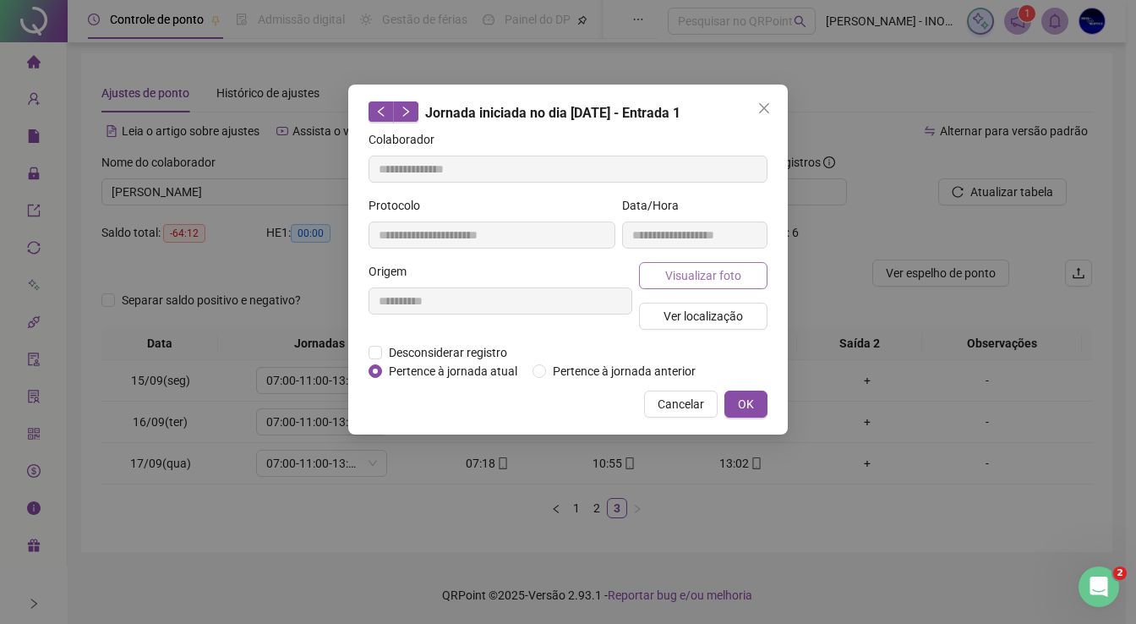
click at [709, 281] on span "Visualizar foto" at bounding box center [703, 275] width 76 height 19
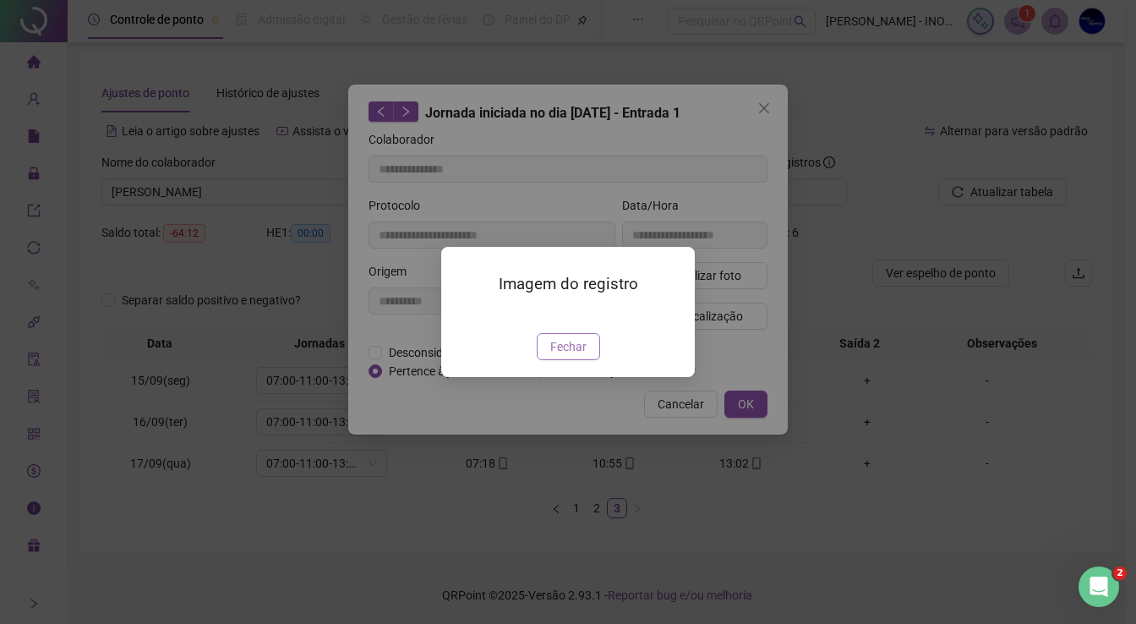
click at [577, 356] on span "Fechar" at bounding box center [568, 346] width 36 height 19
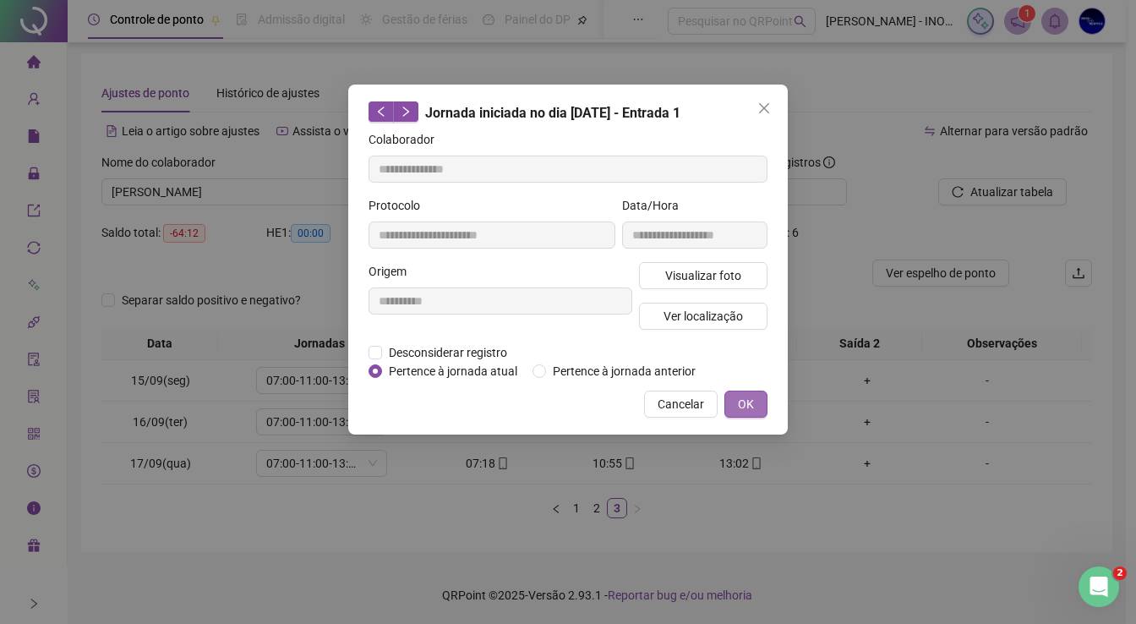
click at [729, 400] on button "OK" at bounding box center [745, 403] width 43 height 27
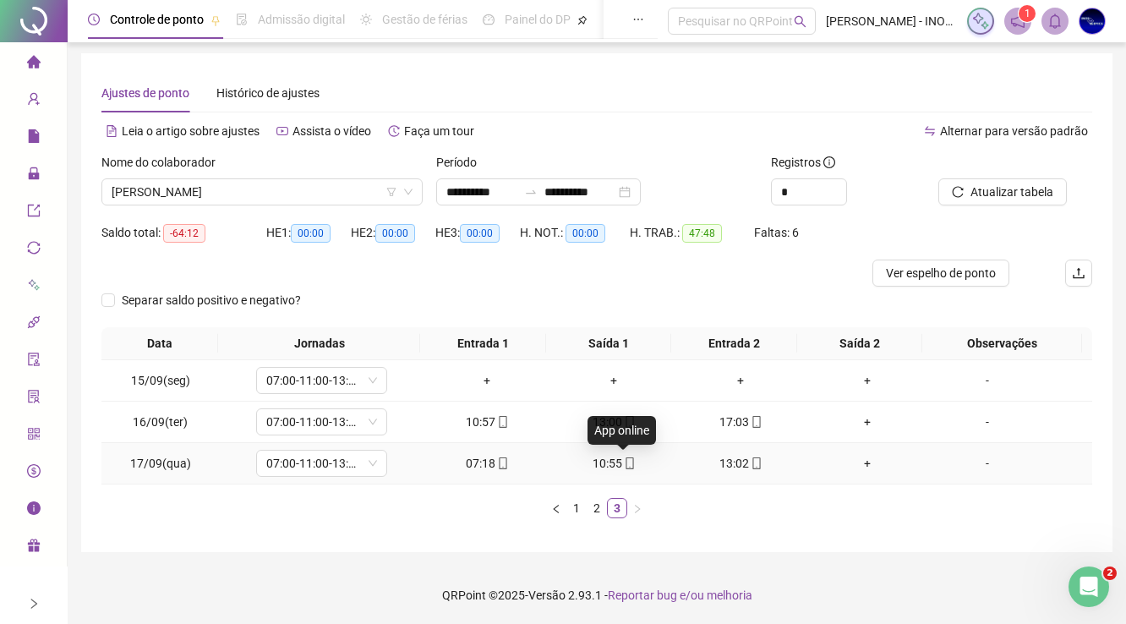
click at [624, 462] on icon "mobile" at bounding box center [630, 463] width 12 height 12
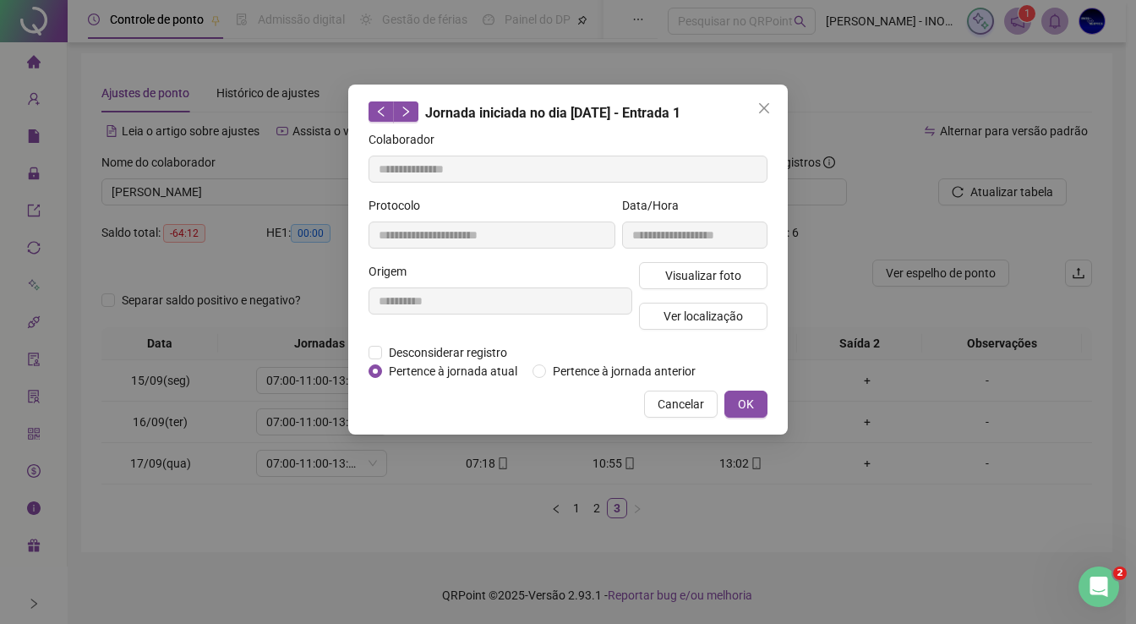
type input "**********"
click at [716, 281] on span "Visualizar foto" at bounding box center [703, 275] width 76 height 19
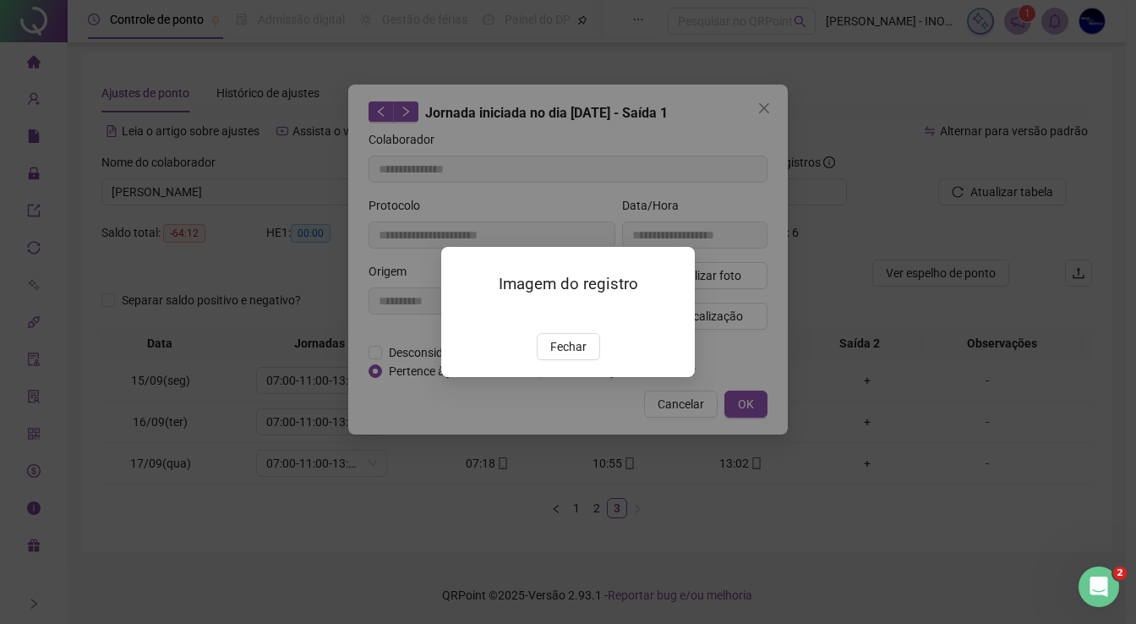
click at [568, 356] on span "Fechar" at bounding box center [568, 346] width 36 height 19
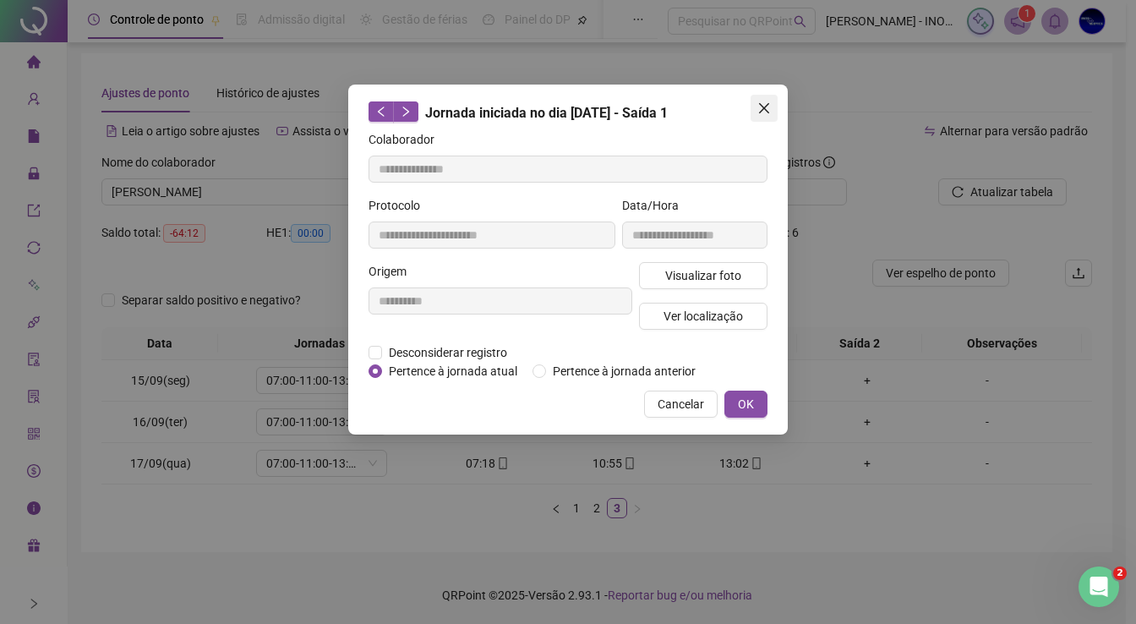
click at [772, 116] on button "Close" at bounding box center [763, 108] width 27 height 27
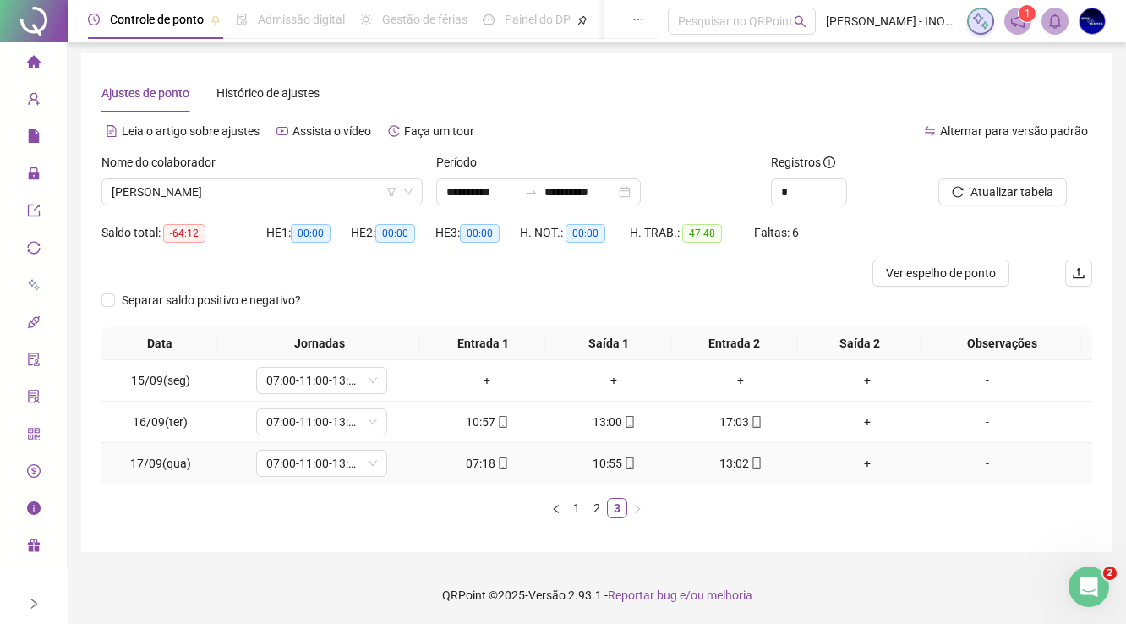
click at [751, 462] on icon "mobile" at bounding box center [756, 463] width 12 height 12
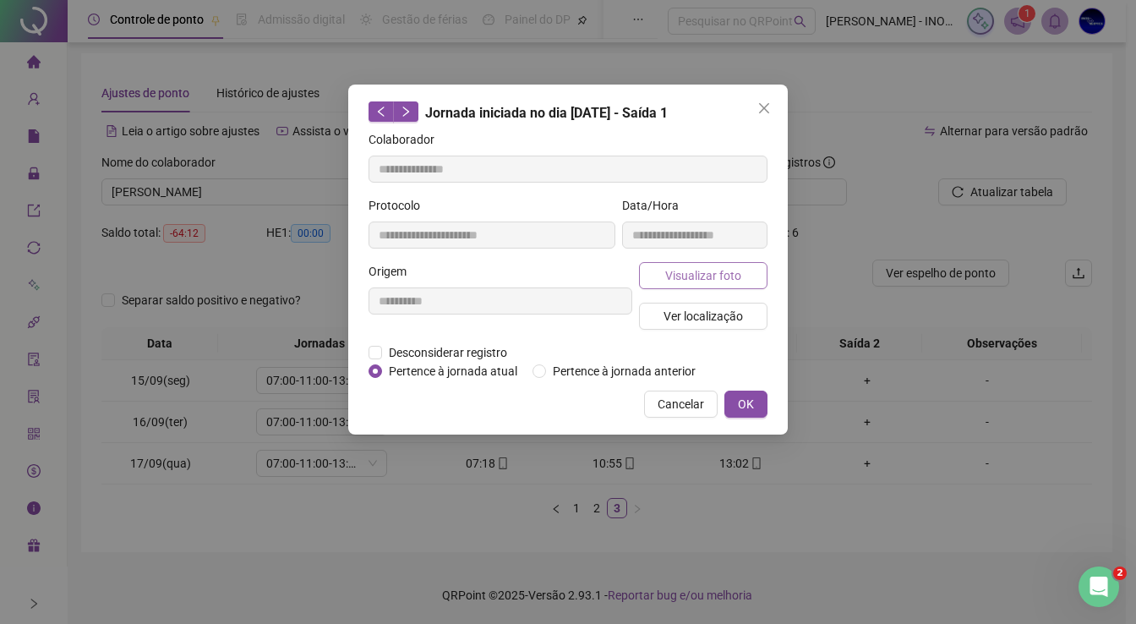
click at [734, 275] on span "Visualizar foto" at bounding box center [703, 275] width 76 height 19
type input "**********"
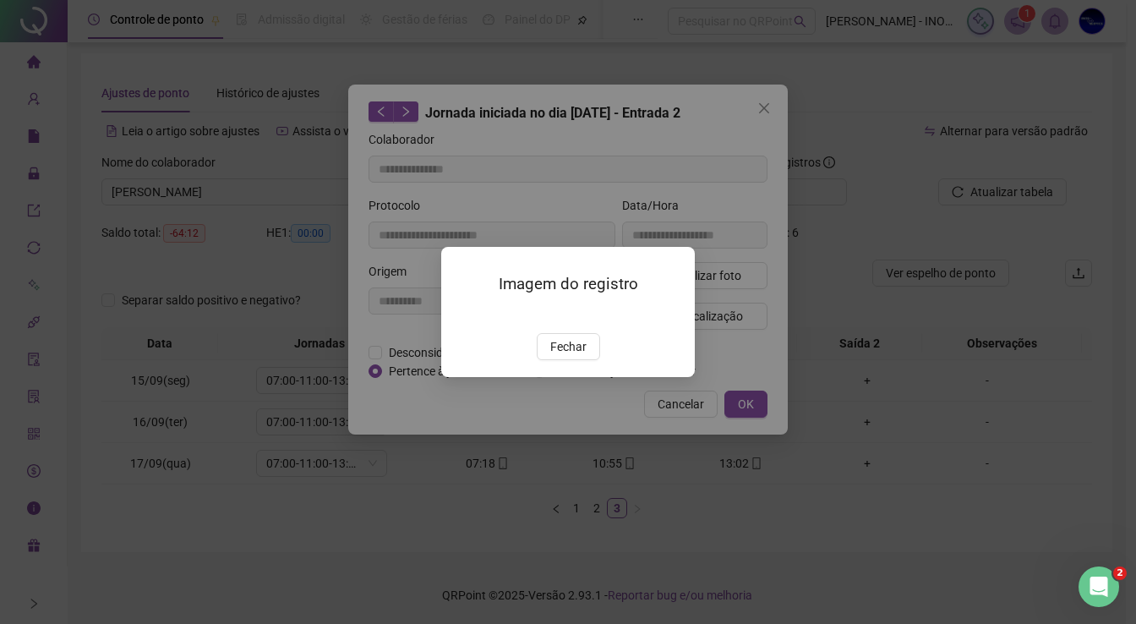
click at [767, 114] on div "Imagem do registro Fechar" at bounding box center [568, 312] width 1136 height 624
click at [562, 356] on span "Fechar" at bounding box center [568, 346] width 36 height 19
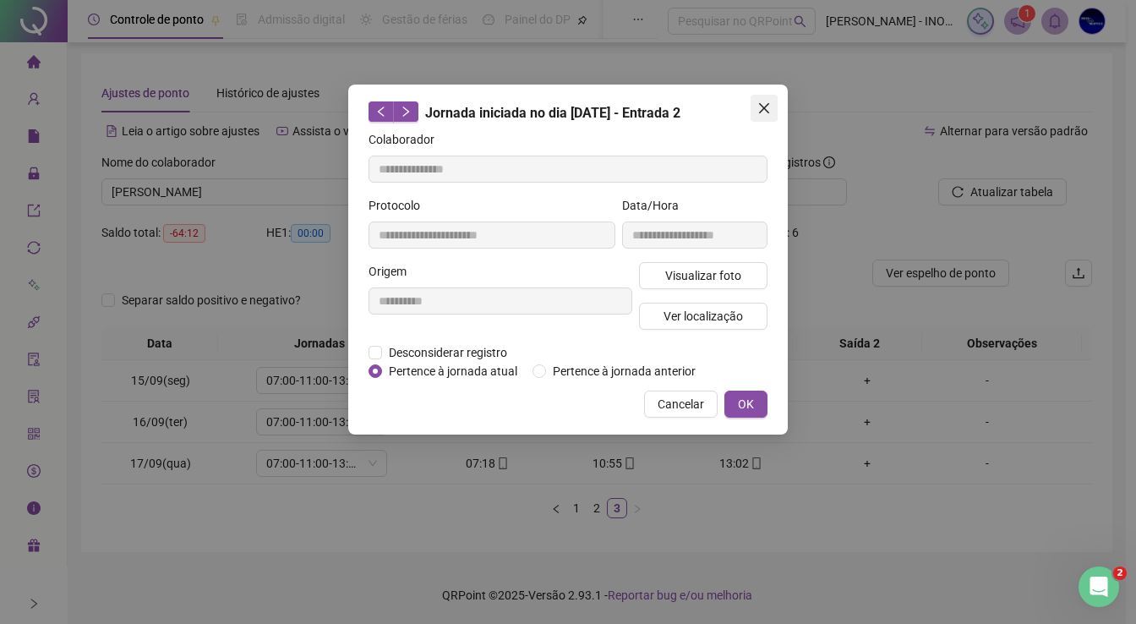
click at [761, 119] on button "Close" at bounding box center [763, 108] width 27 height 27
